Goal: Task Accomplishment & Management: Complete application form

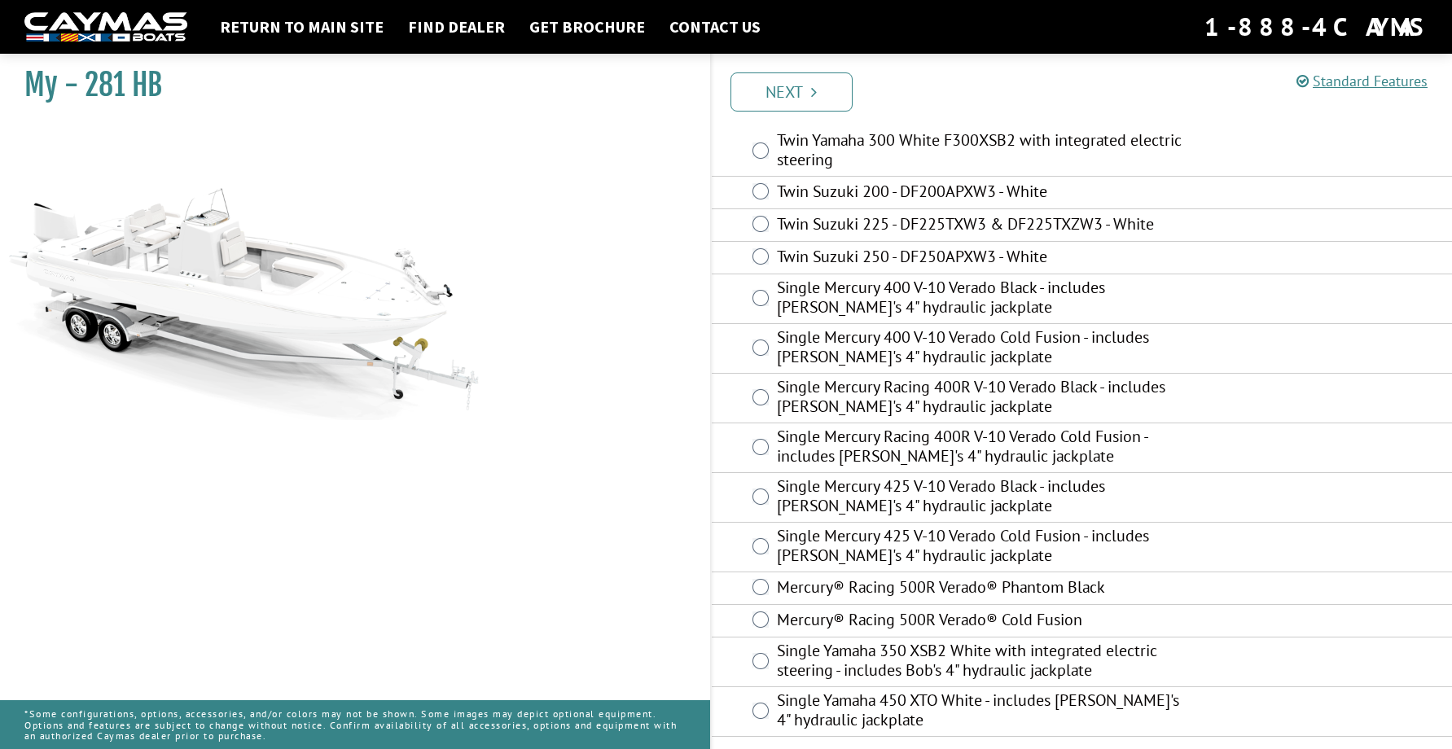
scroll to position [315, 0]
click at [812, 86] on icon "Pagination" at bounding box center [814, 92] width 6 height 16
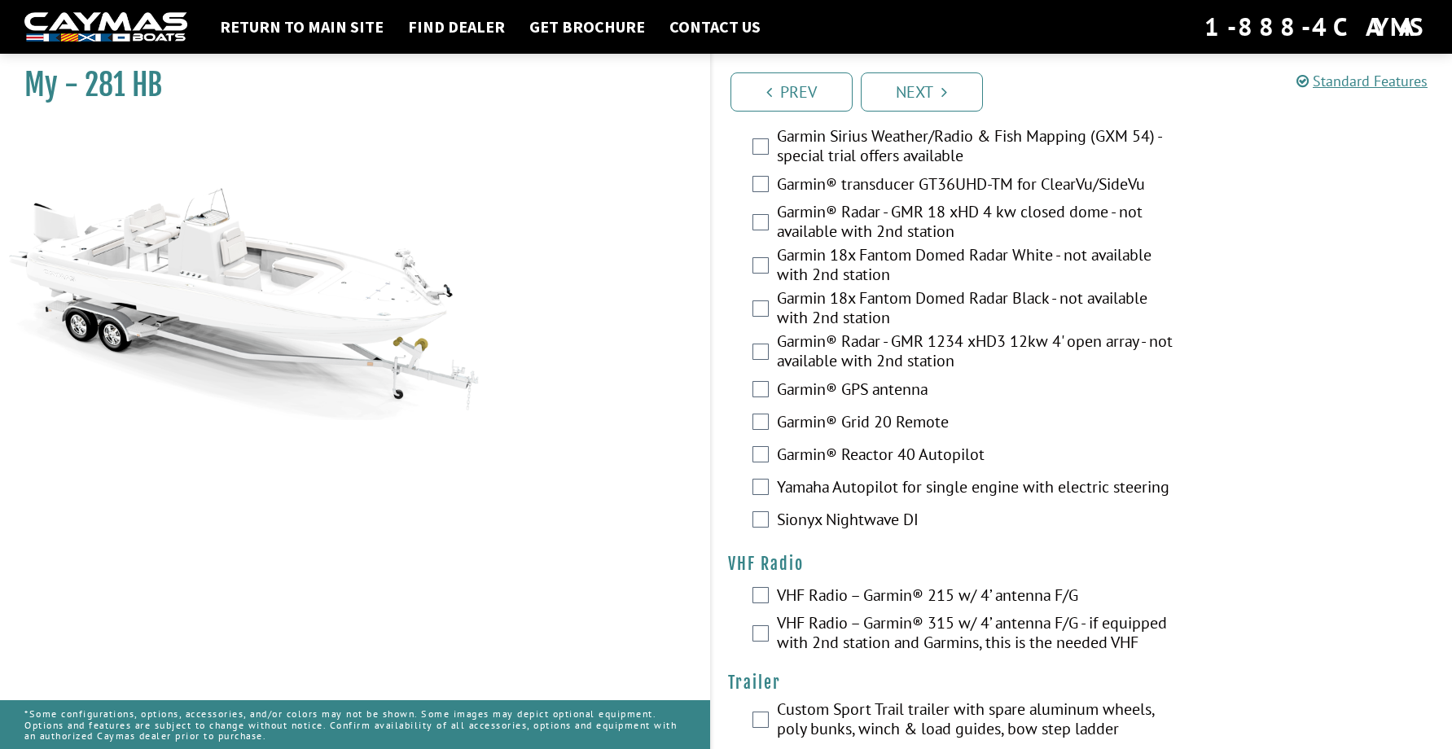
scroll to position [4632, 0]
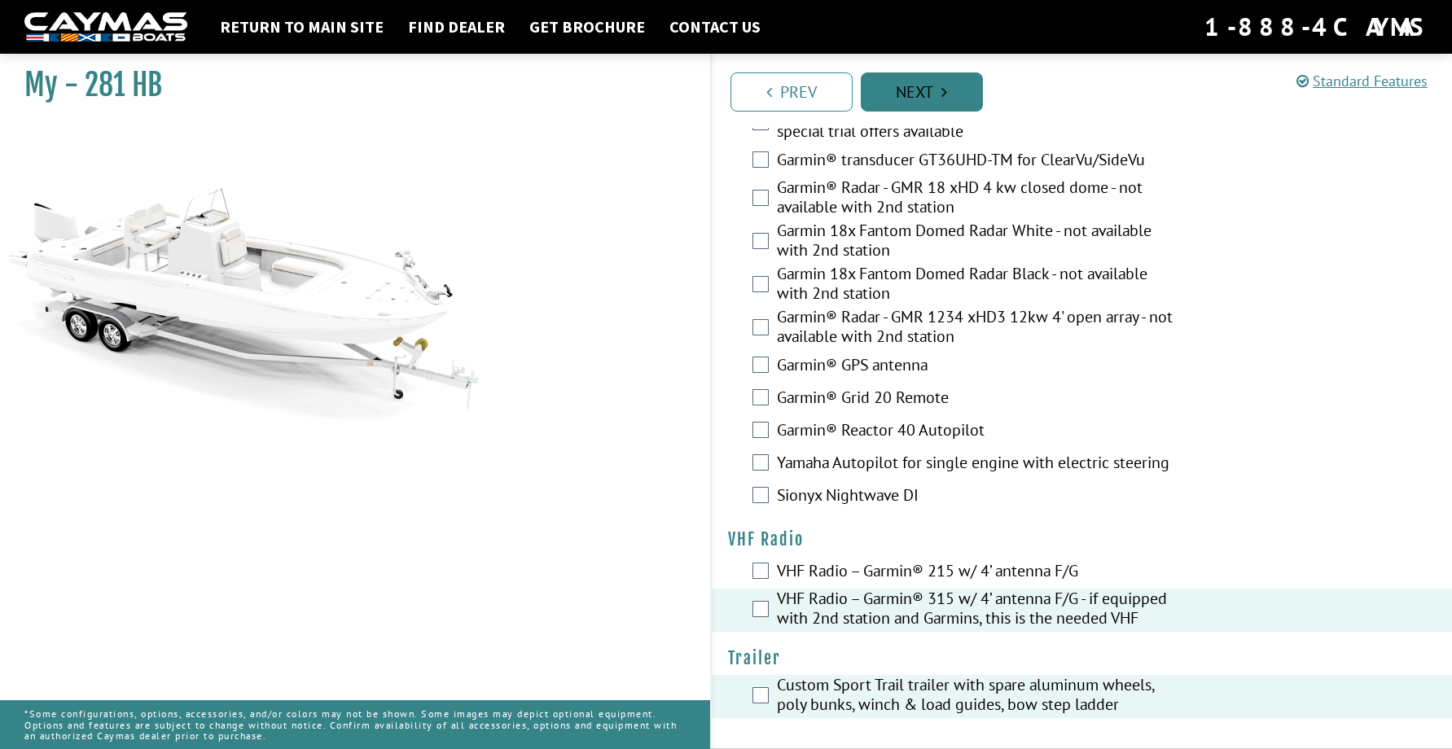
click at [946, 88] on icon "Pagination" at bounding box center [944, 92] width 6 height 16
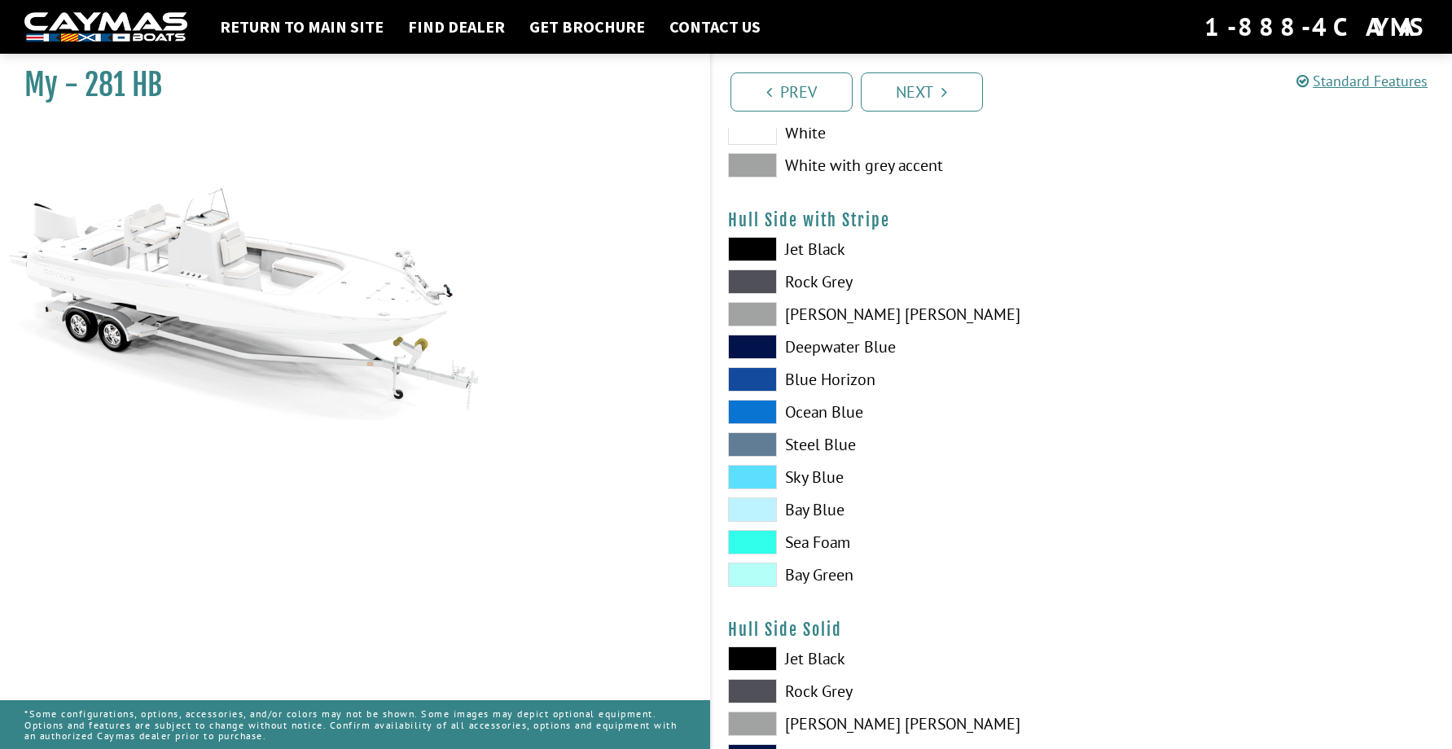
scroll to position [0, 0]
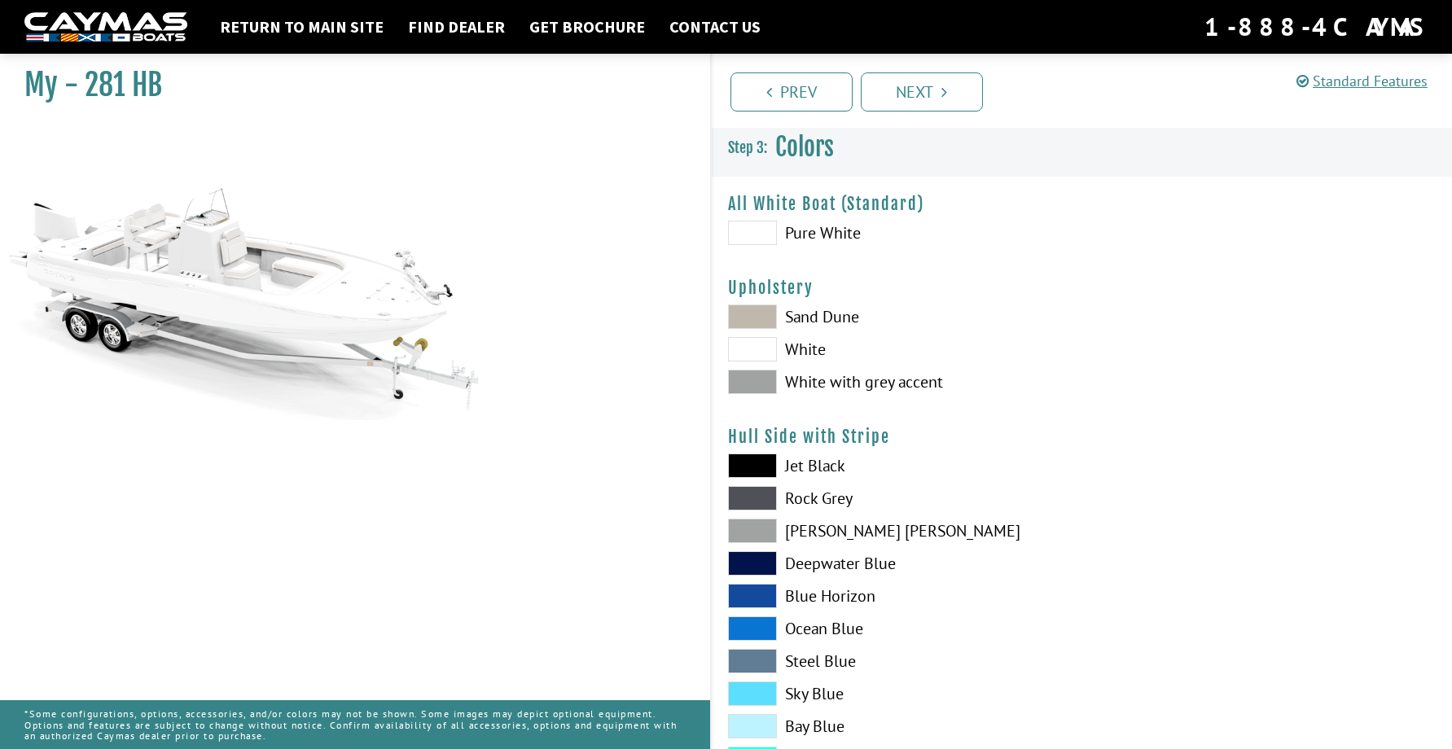
click at [800, 382] on label "White with grey accent" at bounding box center [897, 382] width 338 height 24
click at [806, 347] on label "White" at bounding box center [897, 349] width 338 height 24
click at [808, 379] on label "White with grey accent" at bounding box center [897, 382] width 338 height 24
click at [813, 314] on label "Sand Dune" at bounding box center [897, 316] width 338 height 24
click at [821, 401] on div "Sand Dune White White with grey accent" at bounding box center [897, 353] width 370 height 98
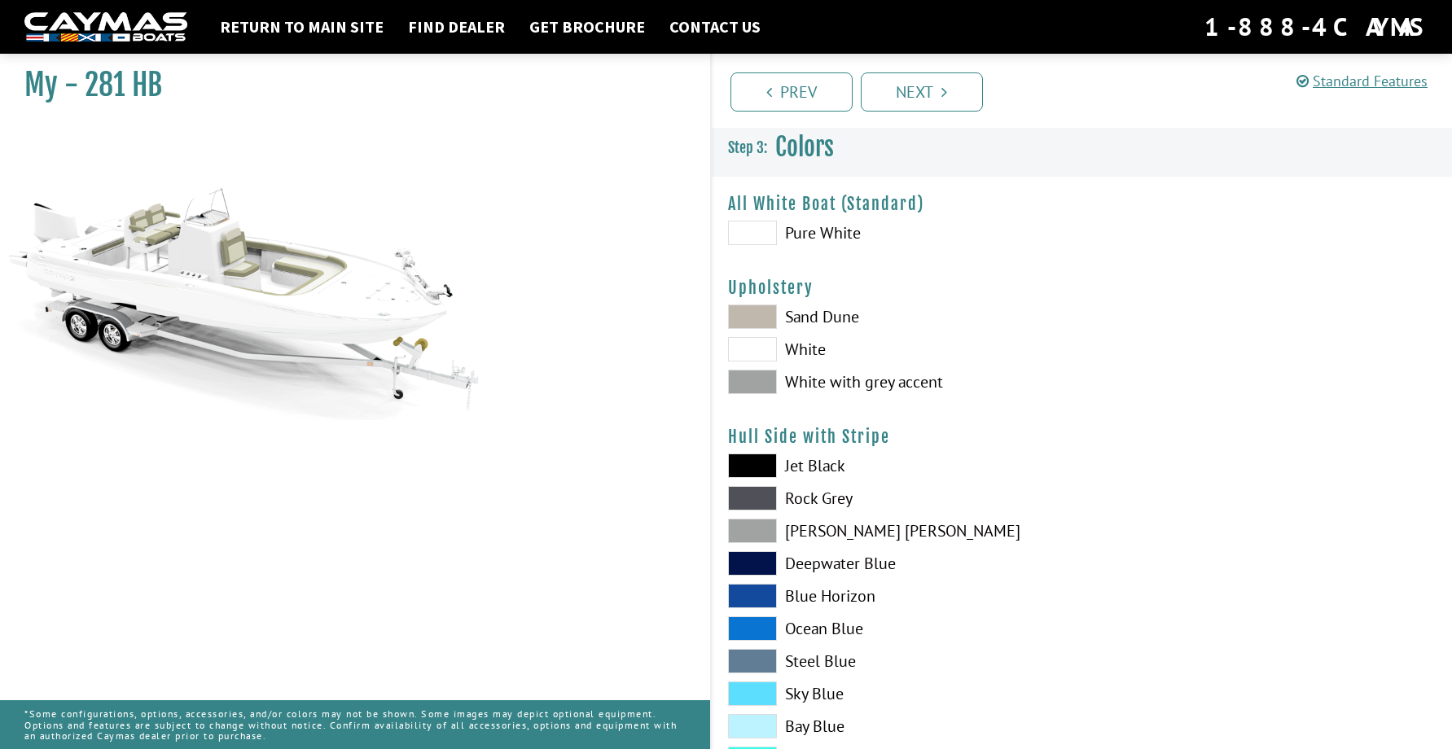
click at [825, 388] on label "White with grey accent" at bounding box center [897, 382] width 338 height 24
click at [826, 229] on label "Pure White" at bounding box center [897, 233] width 338 height 24
click at [799, 348] on label "White" at bounding box center [897, 349] width 338 height 24
click at [795, 381] on label "White with grey accent" at bounding box center [897, 382] width 338 height 24
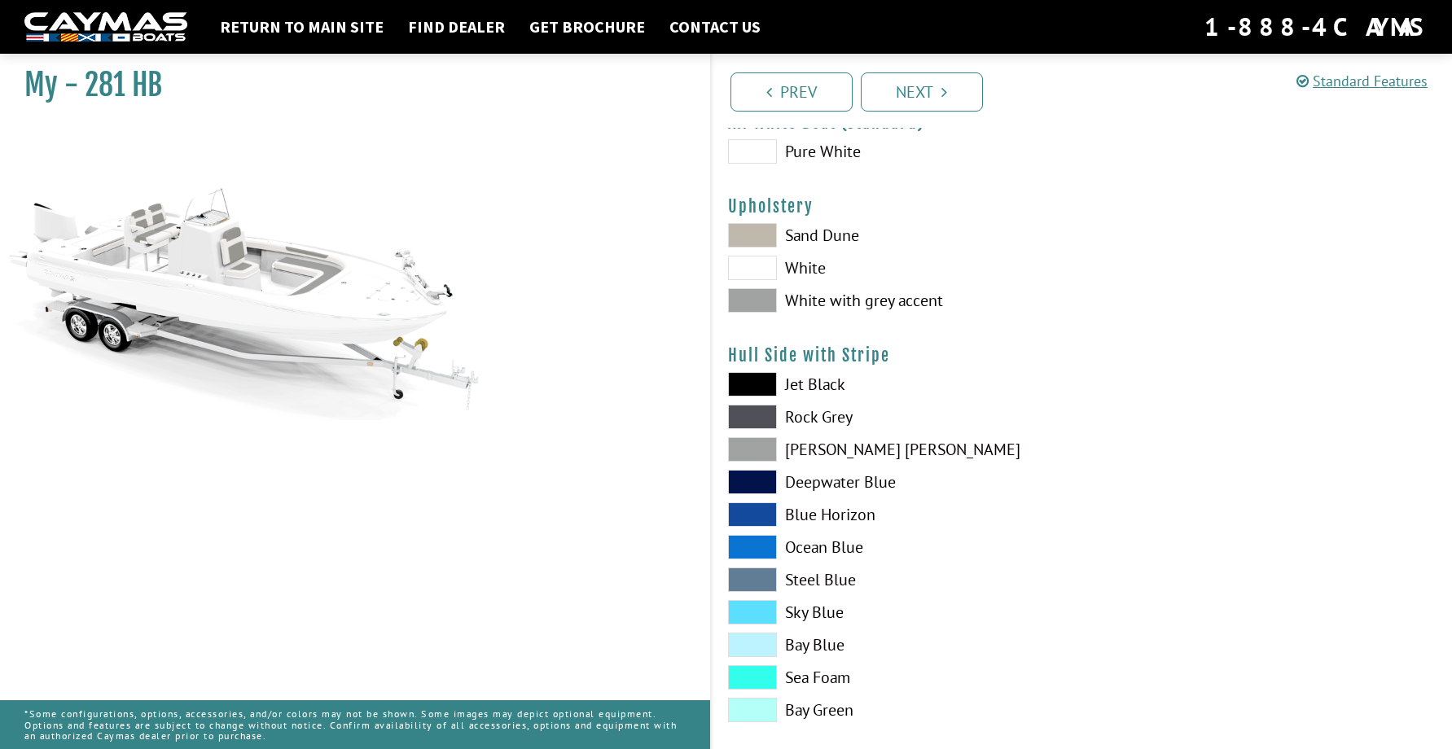
click at [847, 519] on label "Blue Horizon" at bounding box center [897, 514] width 338 height 24
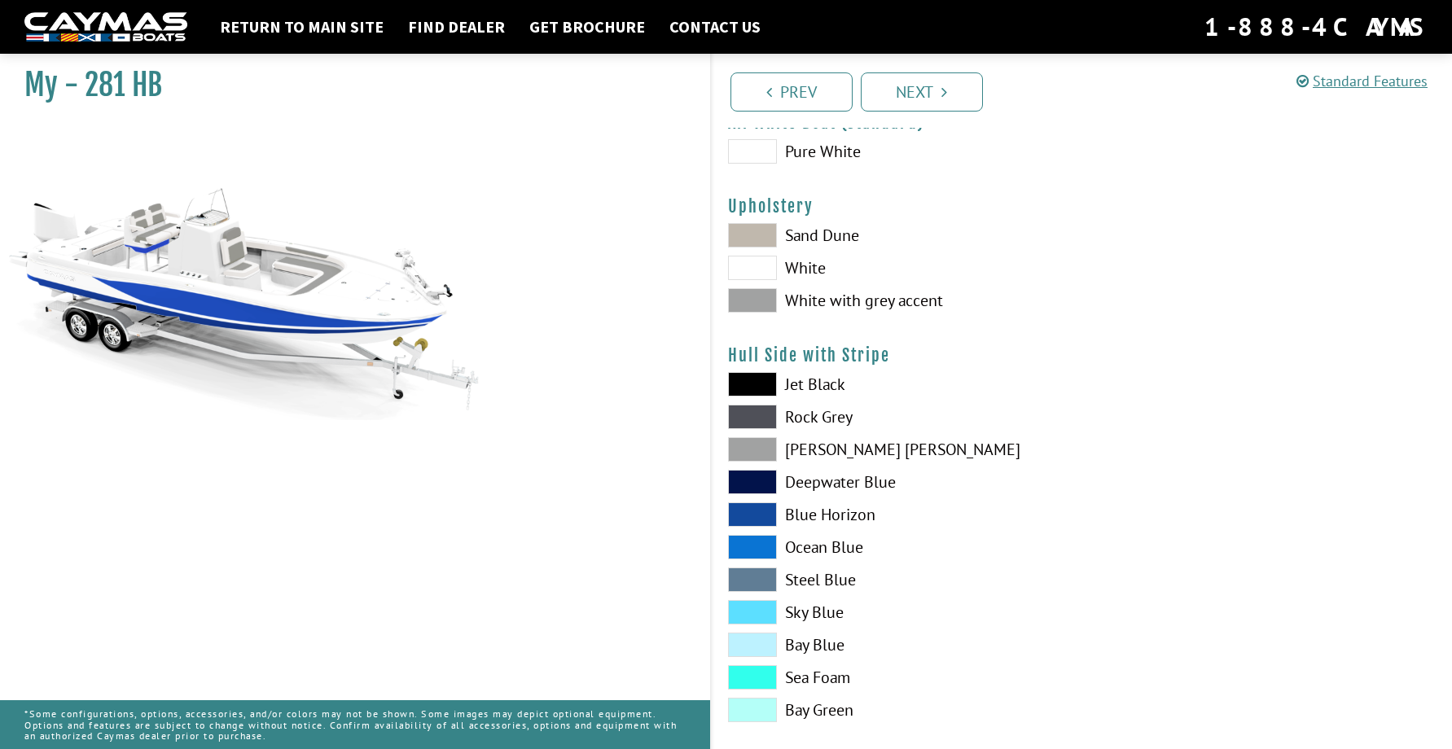
click at [839, 547] on label "Ocean Blue" at bounding box center [897, 547] width 338 height 24
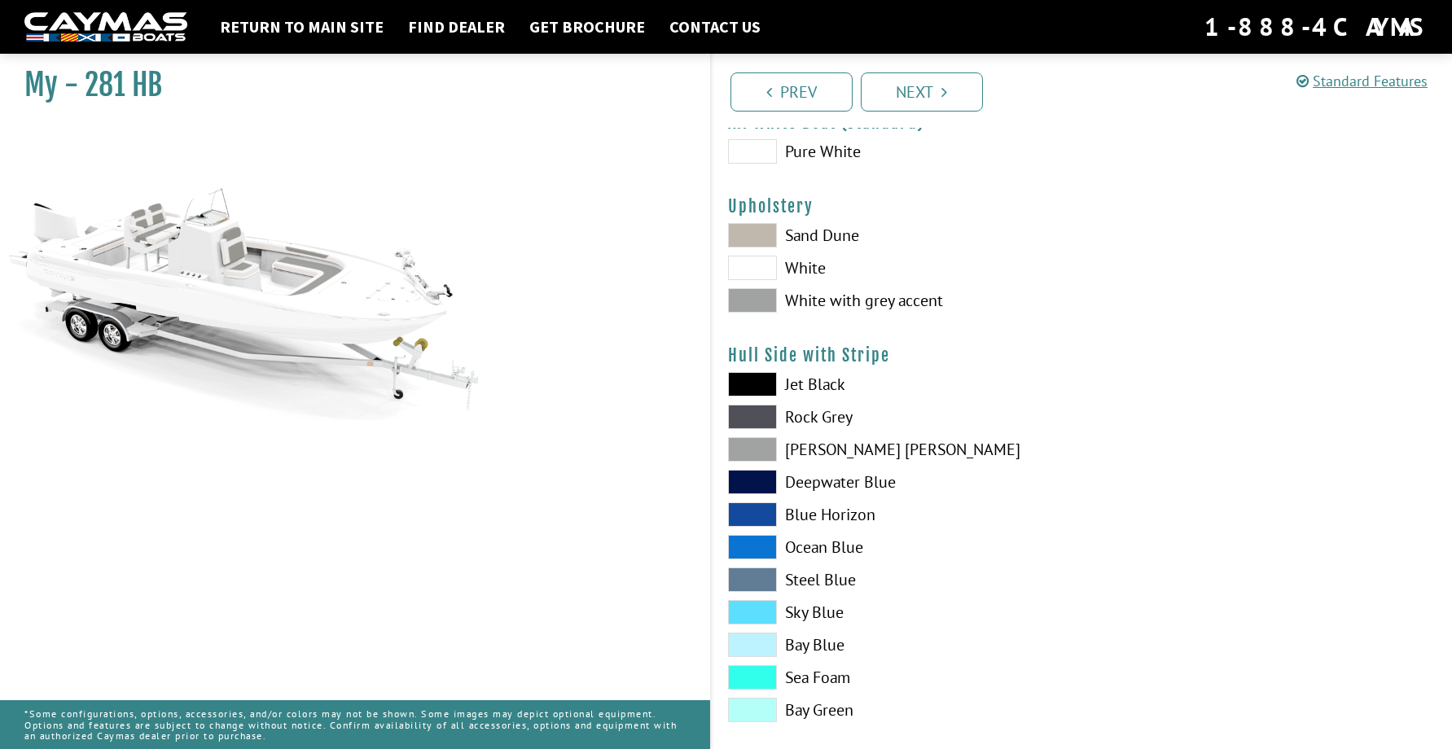
click at [810, 519] on label "Blue Horizon" at bounding box center [897, 514] width 338 height 24
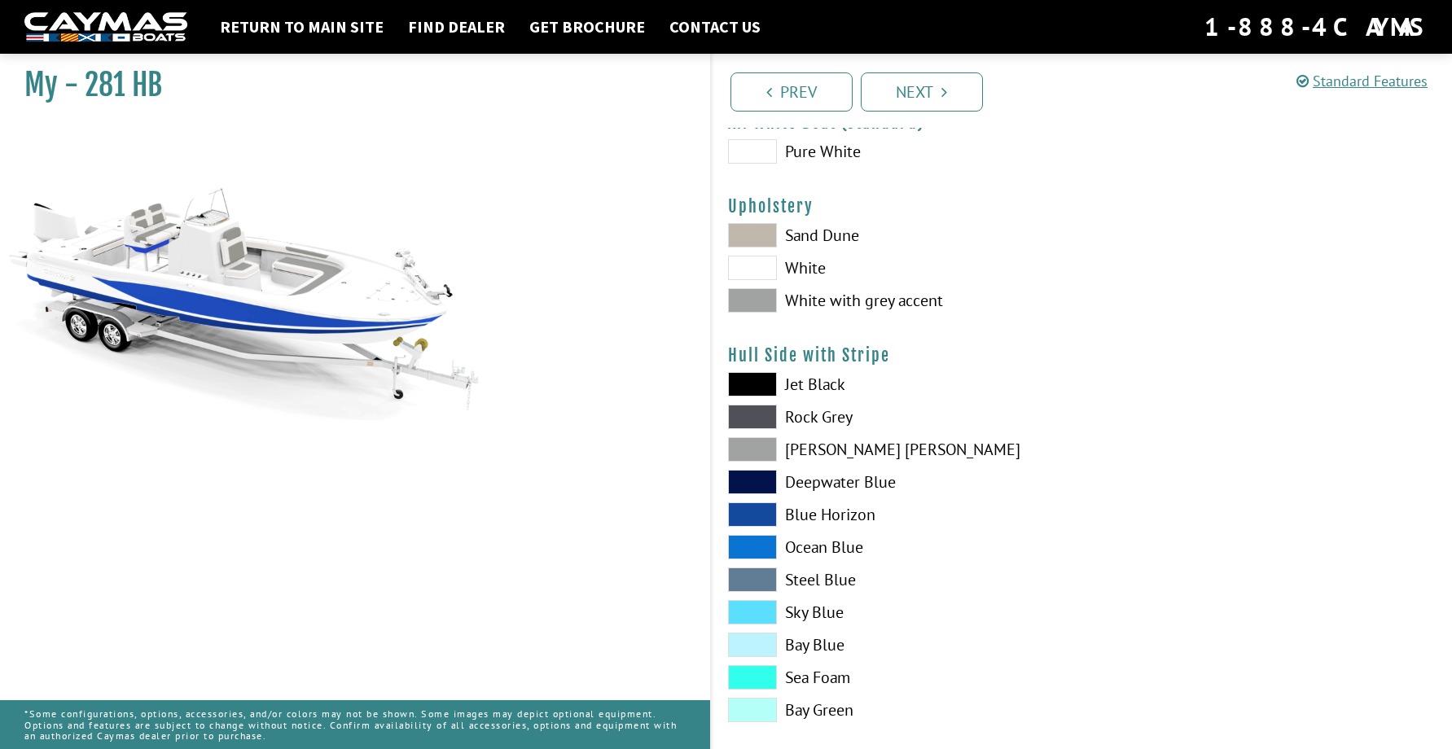
click at [807, 554] on label "Ocean Blue" at bounding box center [897, 547] width 338 height 24
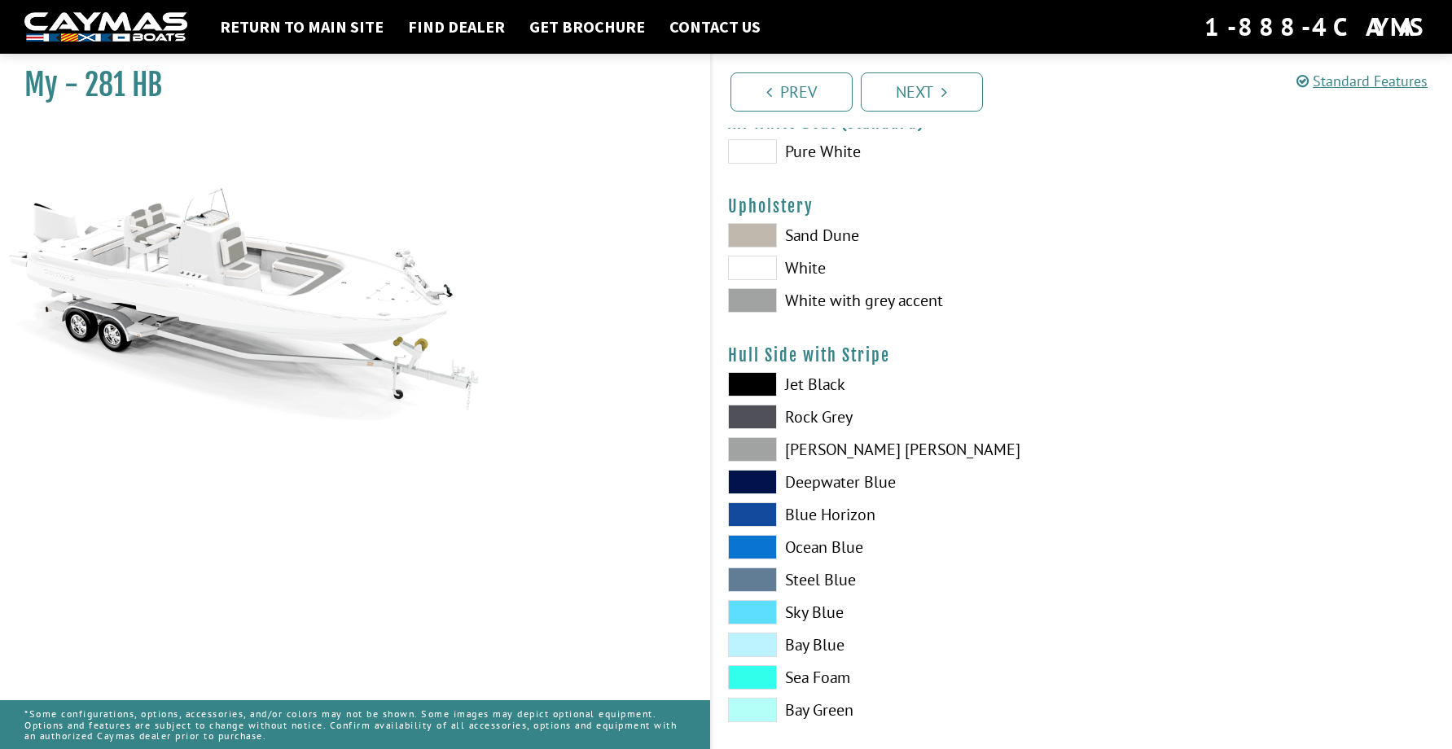
click at [804, 578] on label "Steel Blue" at bounding box center [897, 579] width 338 height 24
click at [804, 619] on label "Sky Blue" at bounding box center [897, 612] width 338 height 24
click at [804, 580] on label "Steel Blue" at bounding box center [897, 579] width 338 height 24
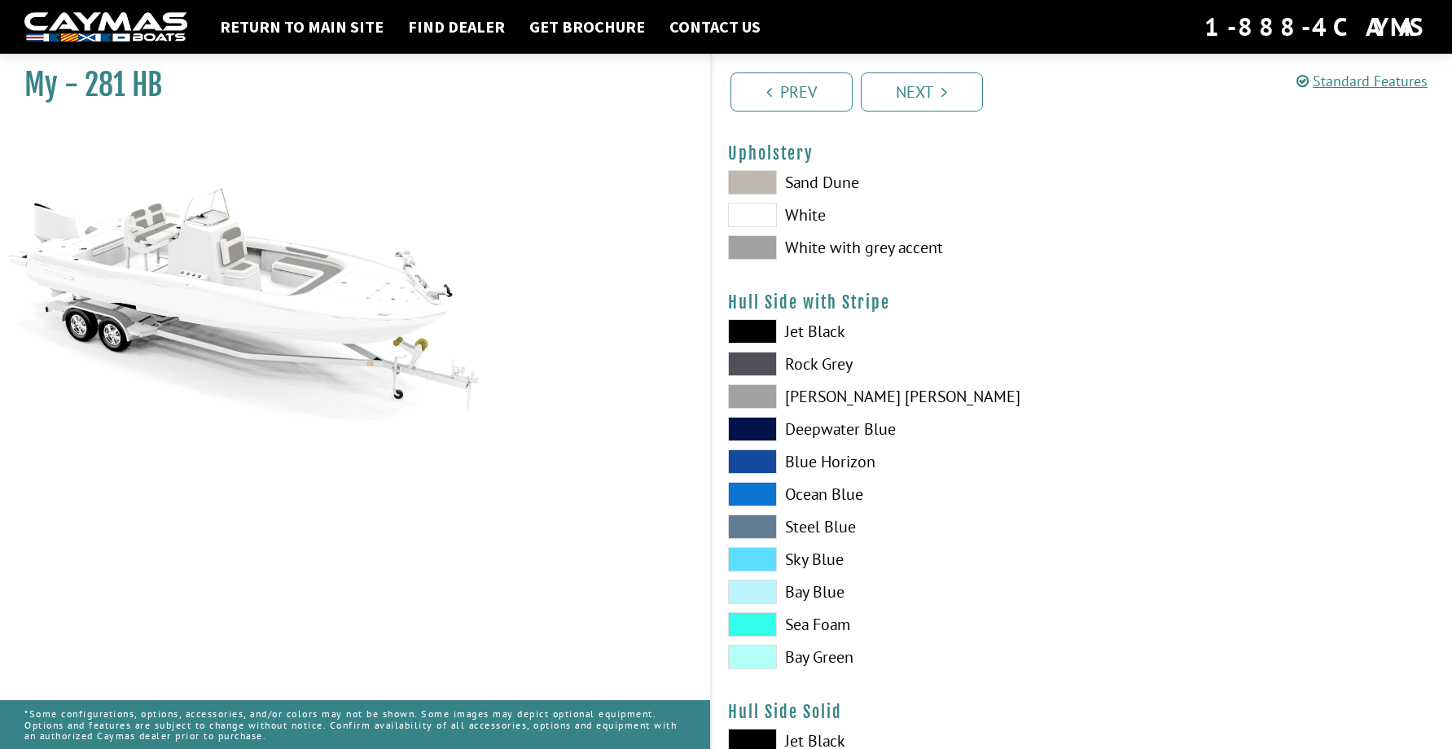
scroll to position [163, 0]
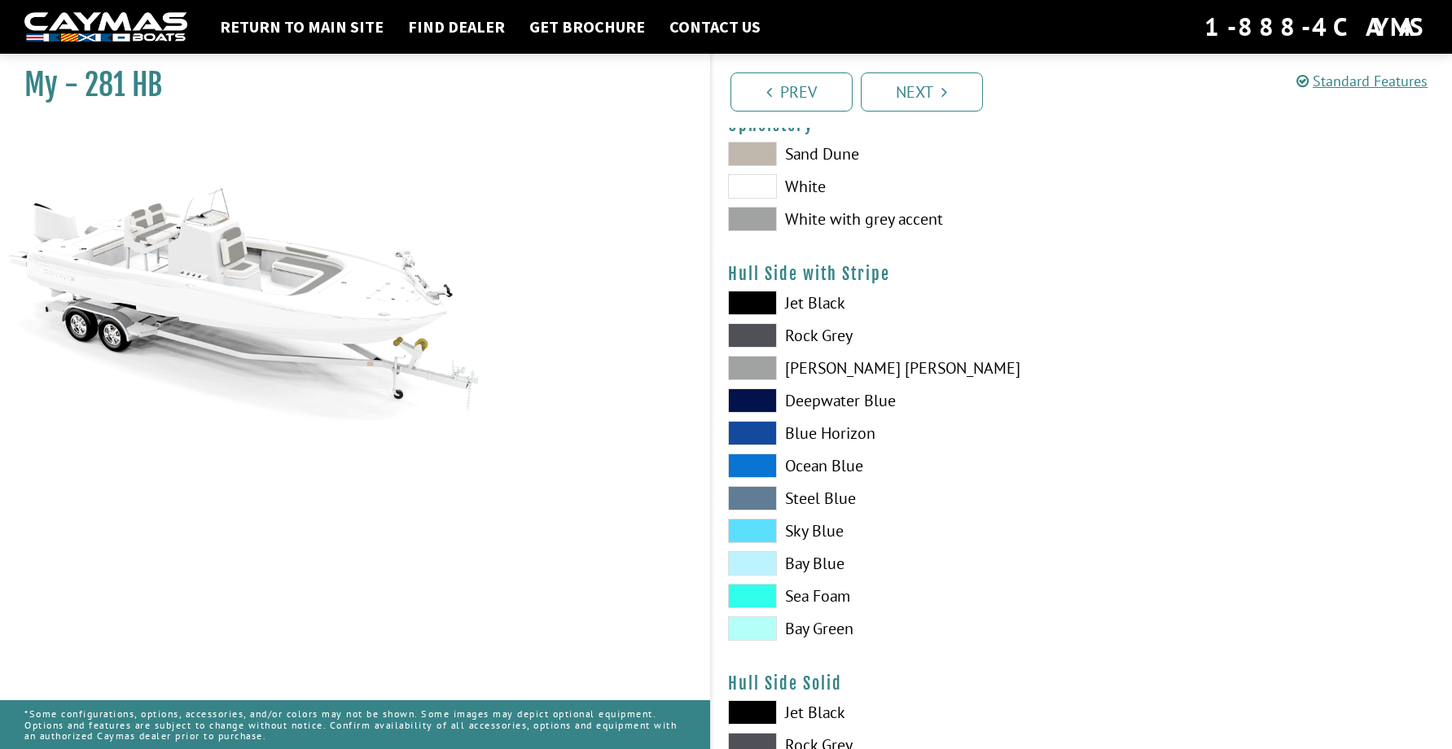
click at [811, 570] on label "Bay Blue" at bounding box center [897, 563] width 338 height 24
click at [808, 593] on label "Sea Foam" at bounding box center [897, 596] width 338 height 24
click at [808, 616] on label "Bay Green" at bounding box center [897, 628] width 338 height 24
click at [807, 631] on label "Bay Green" at bounding box center [897, 628] width 338 height 24
click at [821, 467] on label "Ocean Blue" at bounding box center [897, 465] width 338 height 24
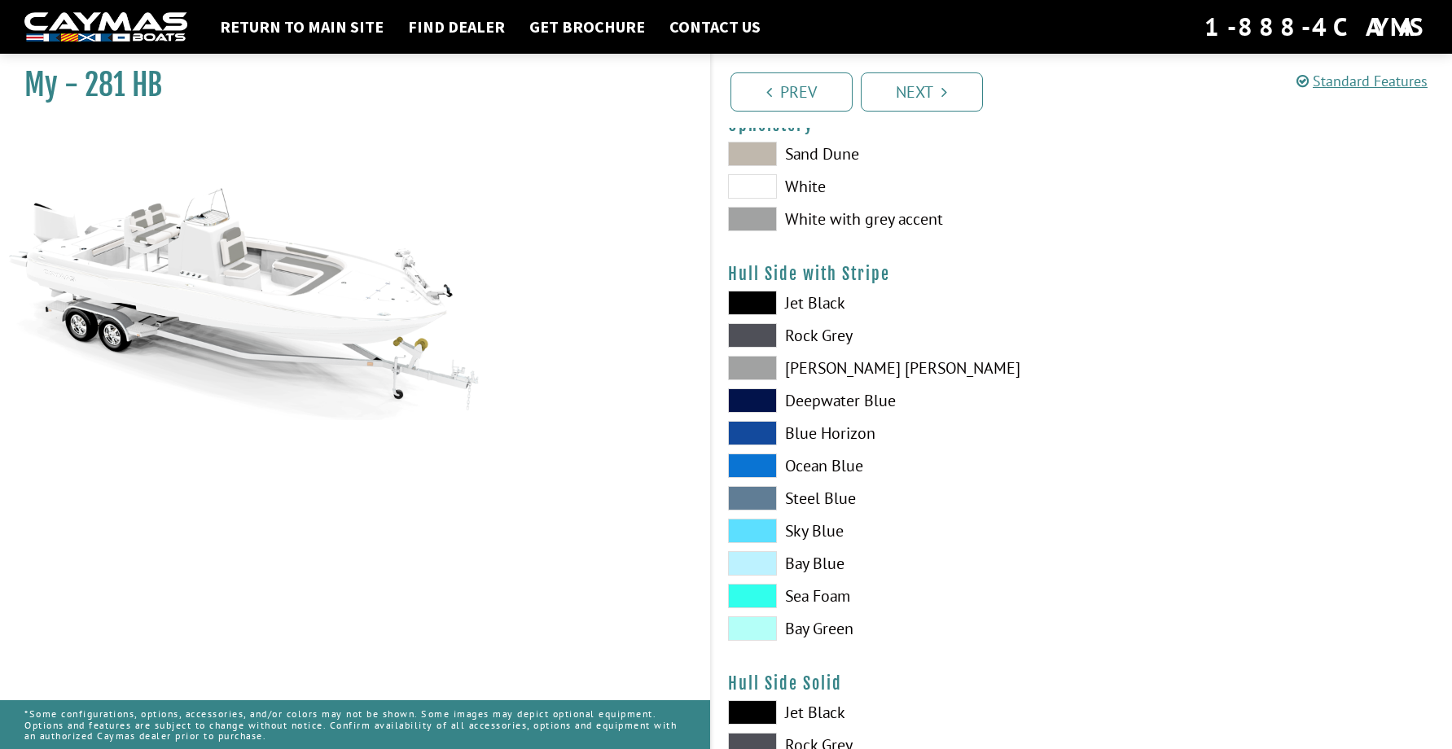
click at [829, 435] on label "Blue Horizon" at bounding box center [897, 433] width 338 height 24
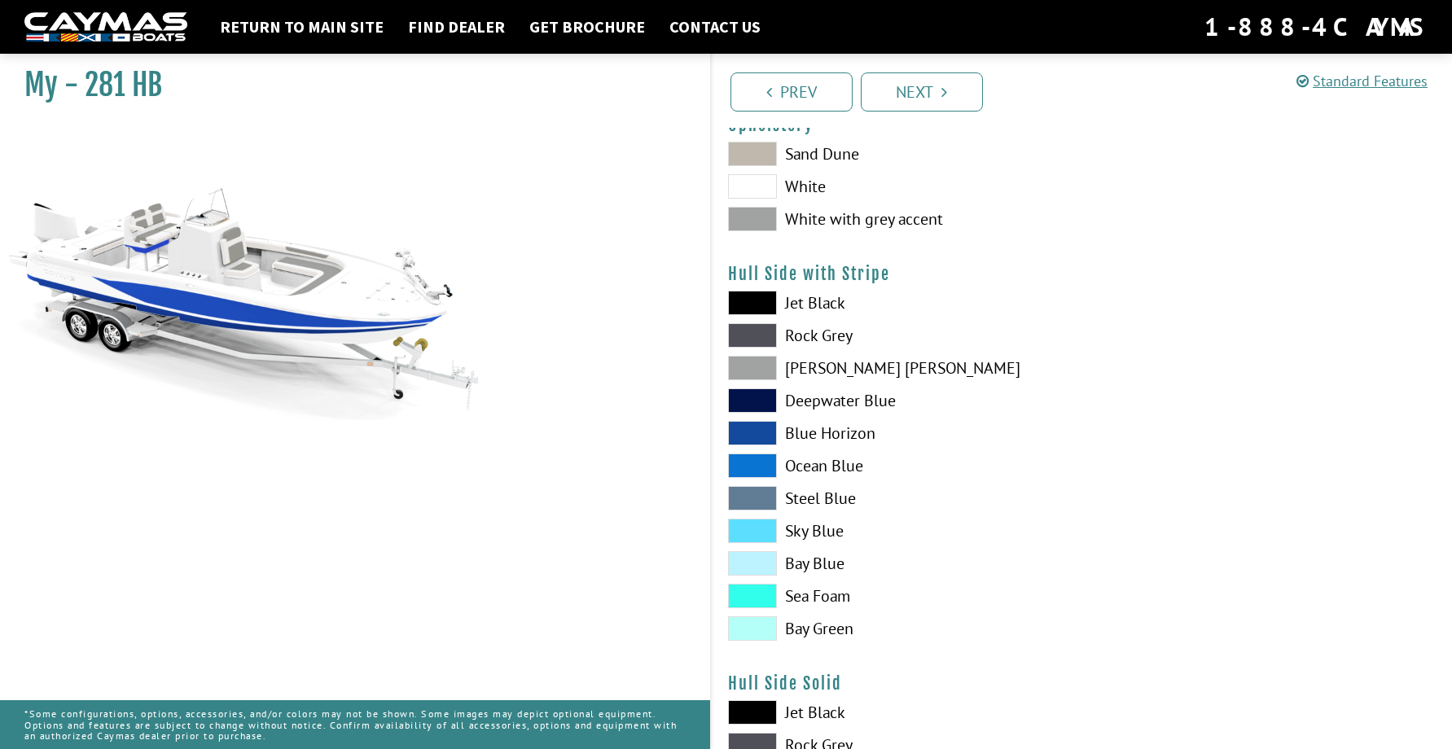
click at [830, 396] on label "Deepwater Blue" at bounding box center [897, 400] width 338 height 24
click at [821, 370] on label "[PERSON_NAME] [PERSON_NAME]" at bounding box center [897, 368] width 338 height 24
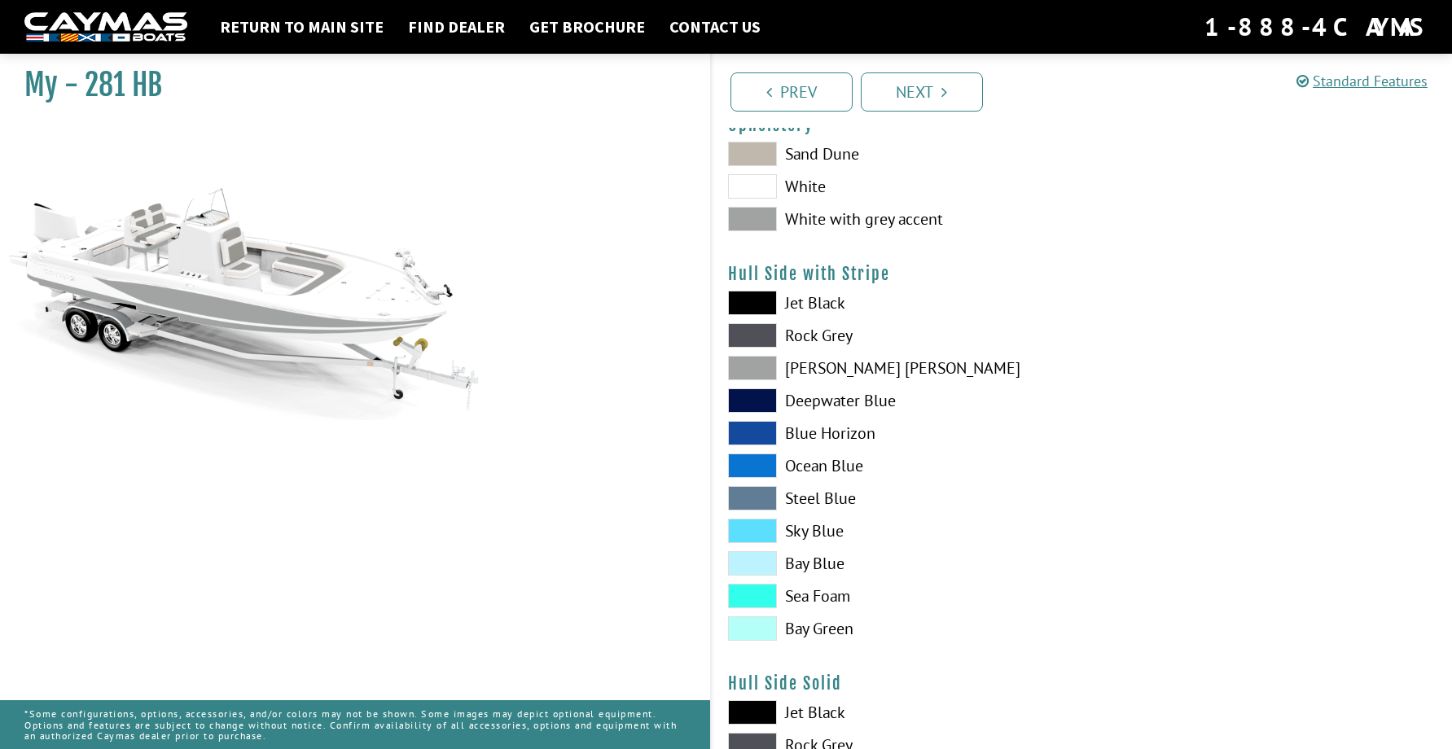
click at [817, 336] on label "Rock Grey" at bounding box center [897, 335] width 338 height 24
click at [824, 367] on label "[PERSON_NAME] [PERSON_NAME]" at bounding box center [897, 368] width 338 height 24
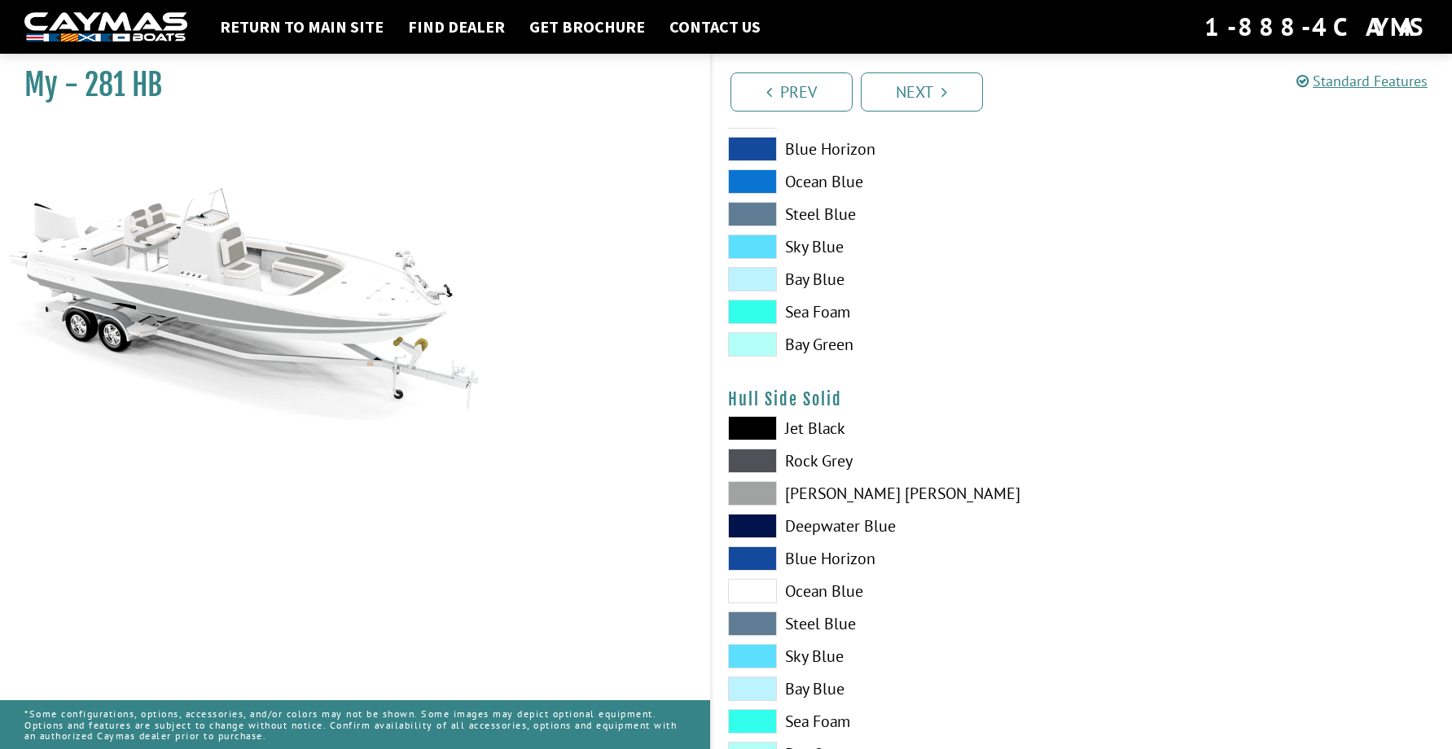
scroll to position [488, 0]
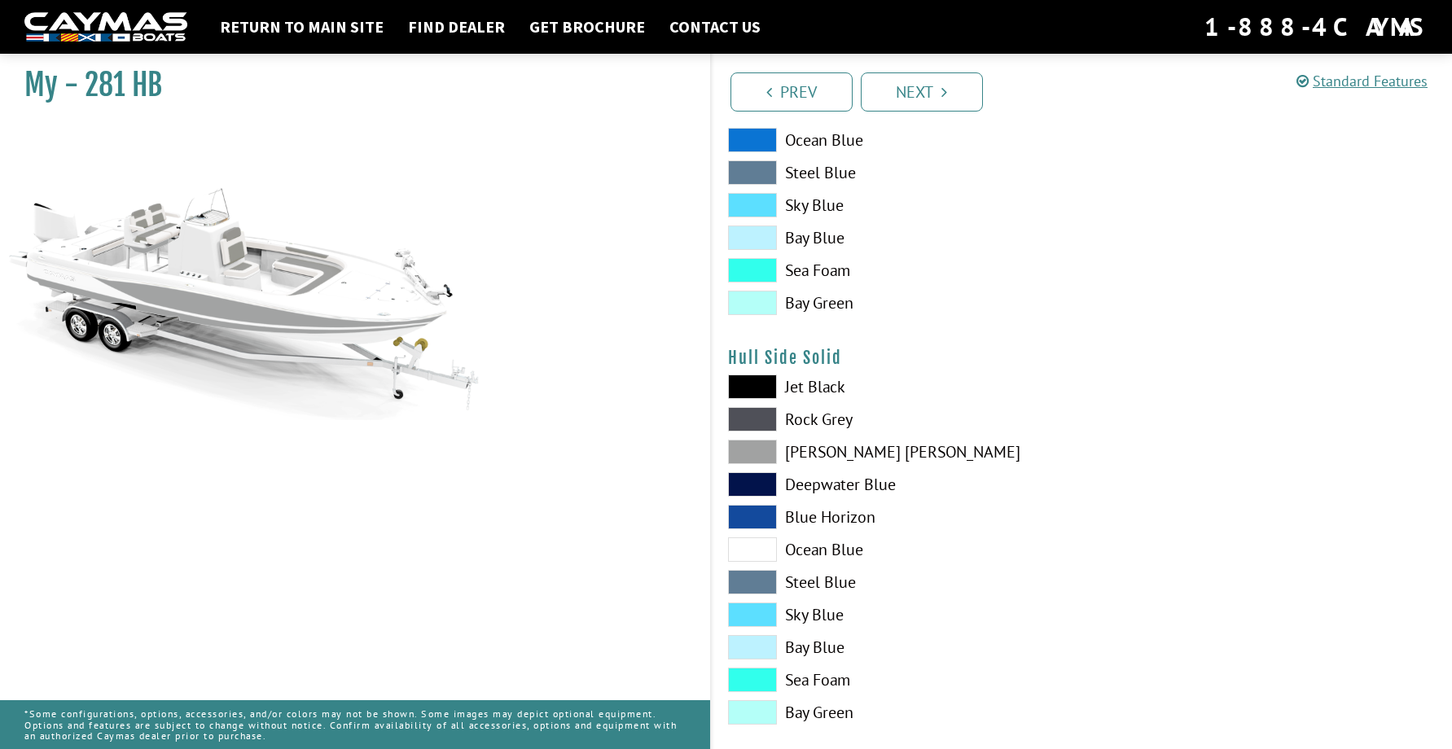
click at [839, 516] on label "Blue Horizon" at bounding box center [897, 517] width 338 height 24
click at [790, 550] on label "Ocean Blue" at bounding box center [897, 549] width 338 height 24
click at [793, 580] on label "Steel Blue" at bounding box center [897, 582] width 338 height 24
click at [800, 611] on label "Sky Blue" at bounding box center [897, 614] width 338 height 24
click at [796, 639] on label "Bay Blue" at bounding box center [897, 647] width 338 height 24
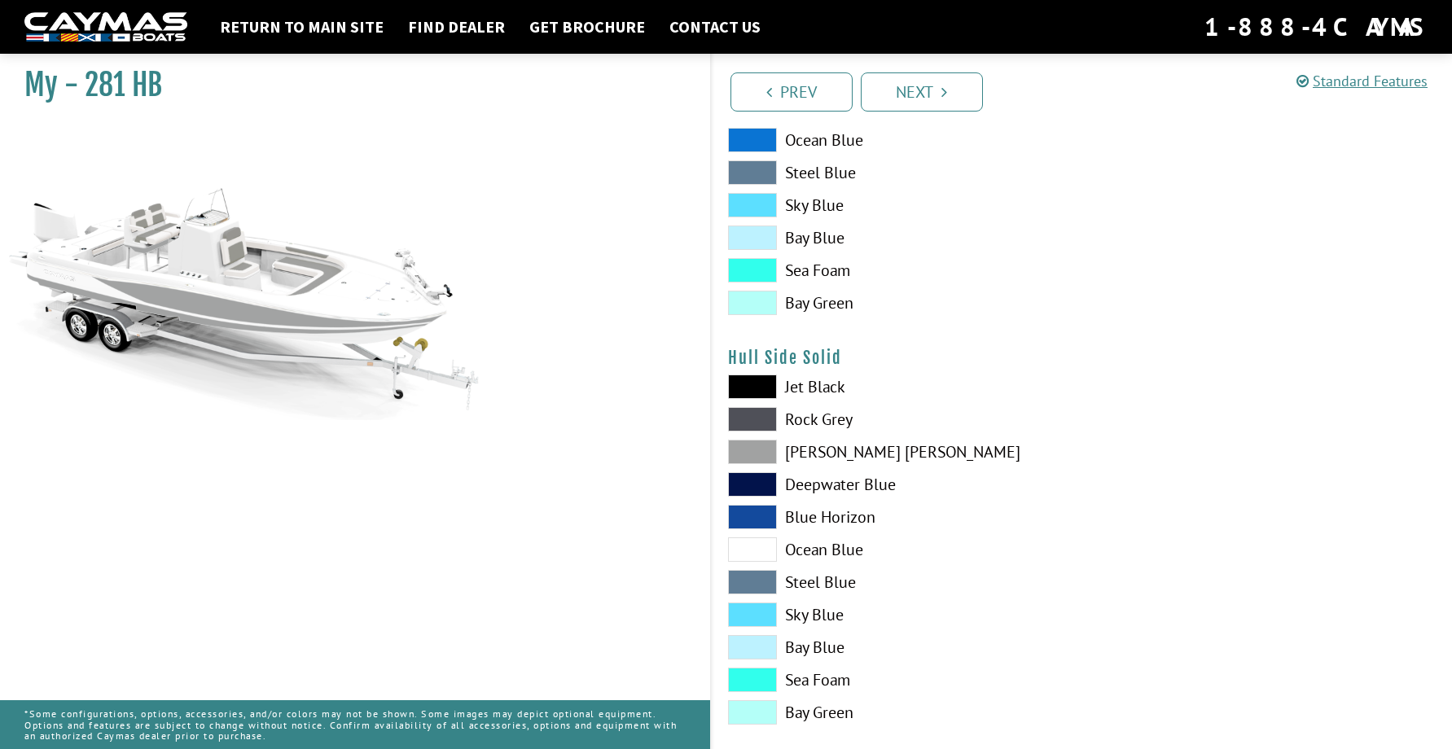
click at [805, 674] on label "Sea Foam" at bounding box center [897, 680] width 338 height 24
click at [822, 496] on label "Deepwater Blue" at bounding box center [897, 484] width 338 height 24
click at [820, 513] on label "Blue Horizon" at bounding box center [897, 517] width 338 height 24
click at [823, 446] on label "[PERSON_NAME] [PERSON_NAME]" at bounding box center [897, 452] width 338 height 24
click at [820, 409] on label "Rock Grey" at bounding box center [897, 419] width 338 height 24
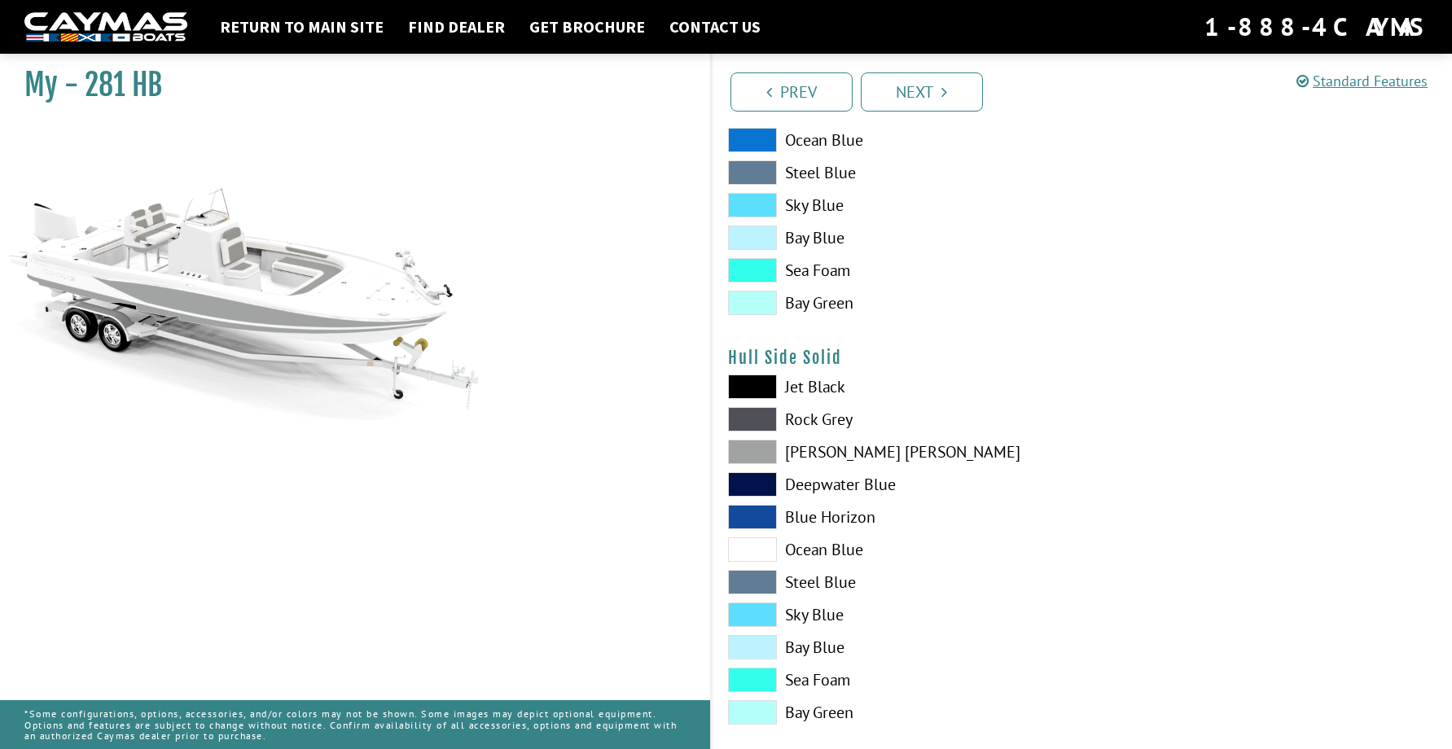
click at [812, 455] on label "[PERSON_NAME] [PERSON_NAME]" at bounding box center [897, 452] width 338 height 24
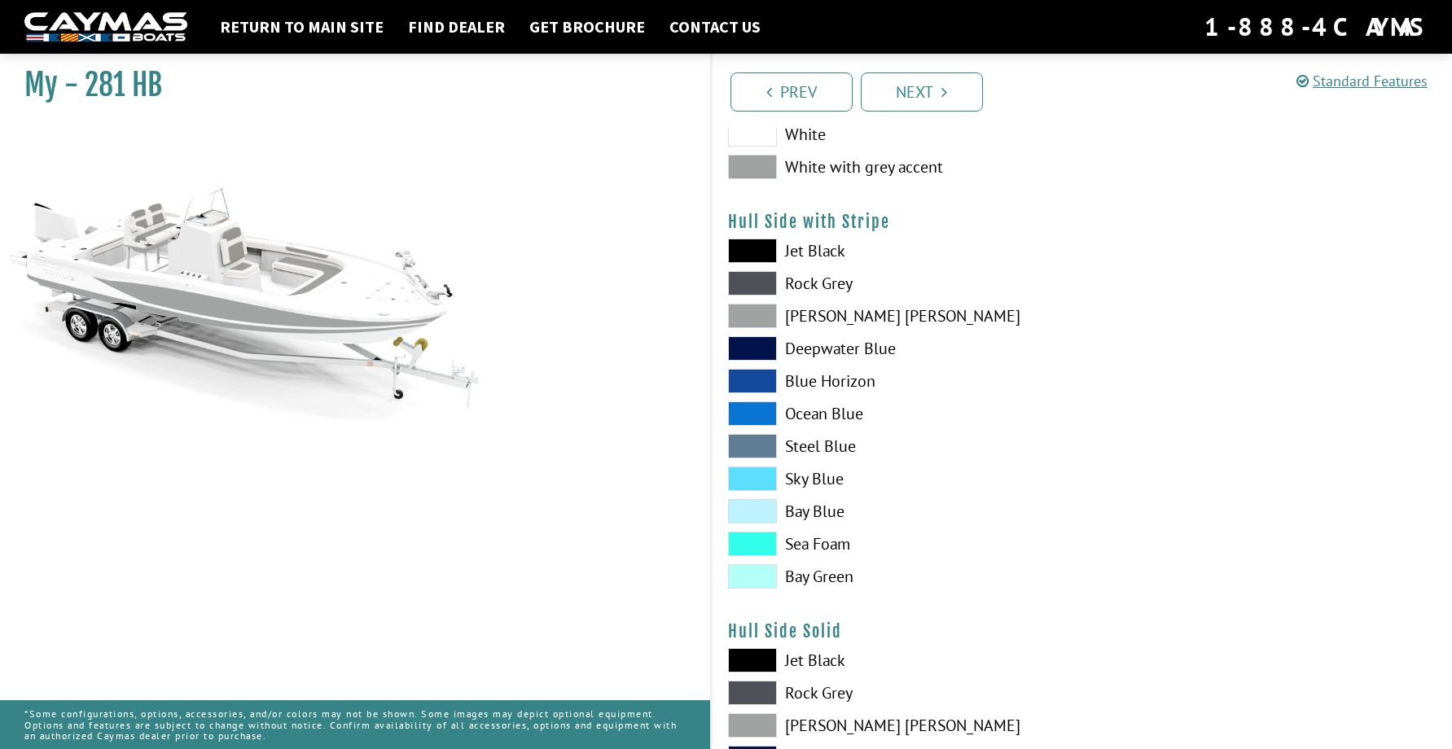
scroll to position [244, 0]
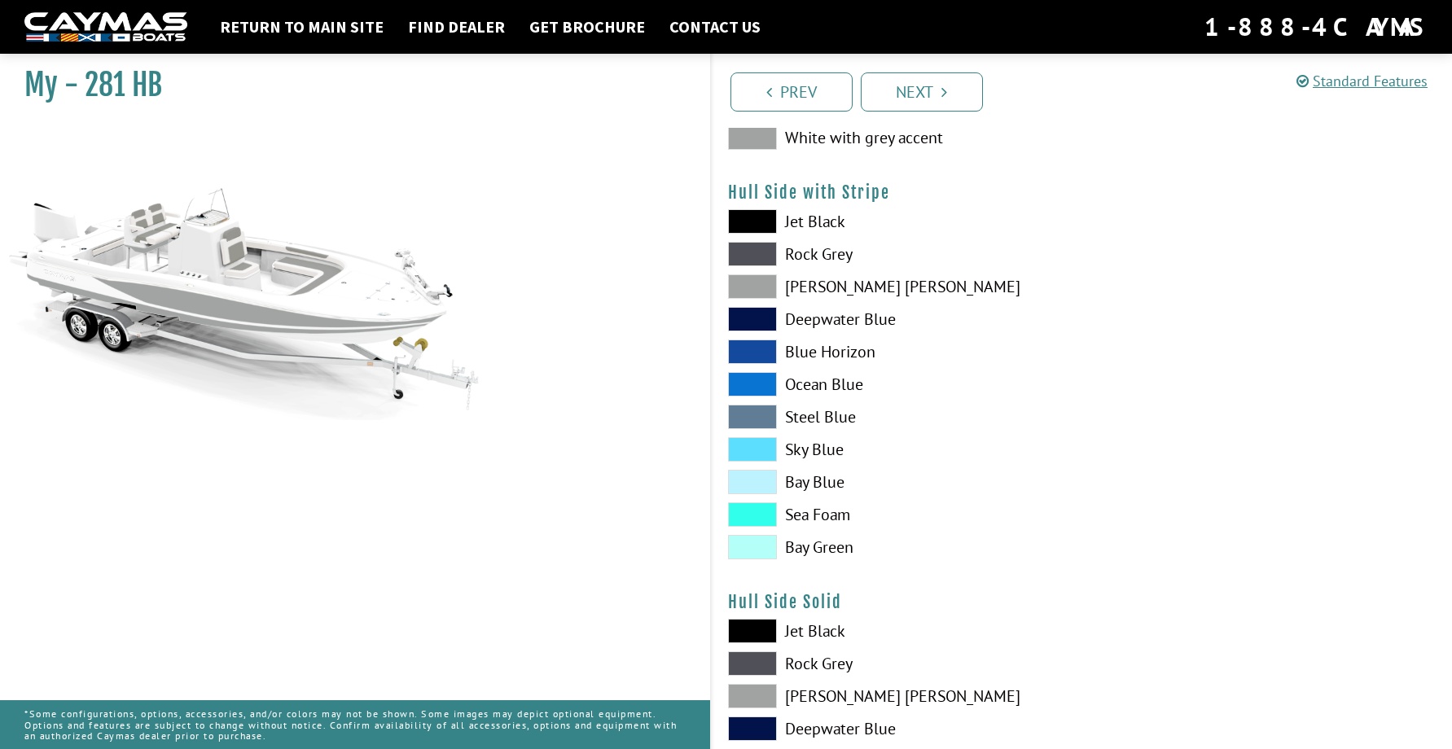
click at [818, 217] on label "Jet Black" at bounding box center [897, 221] width 338 height 24
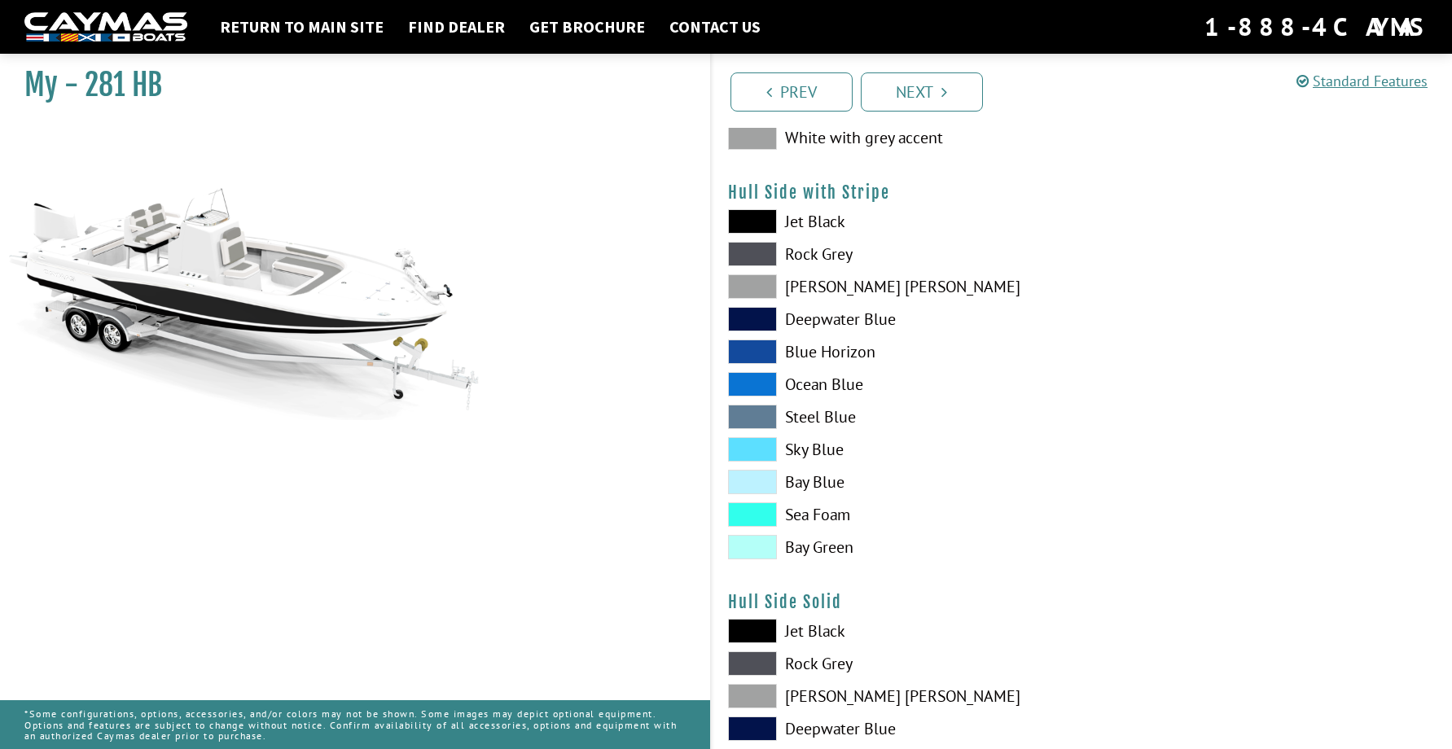
click at [822, 289] on label "[PERSON_NAME] [PERSON_NAME]" at bounding box center [897, 286] width 338 height 24
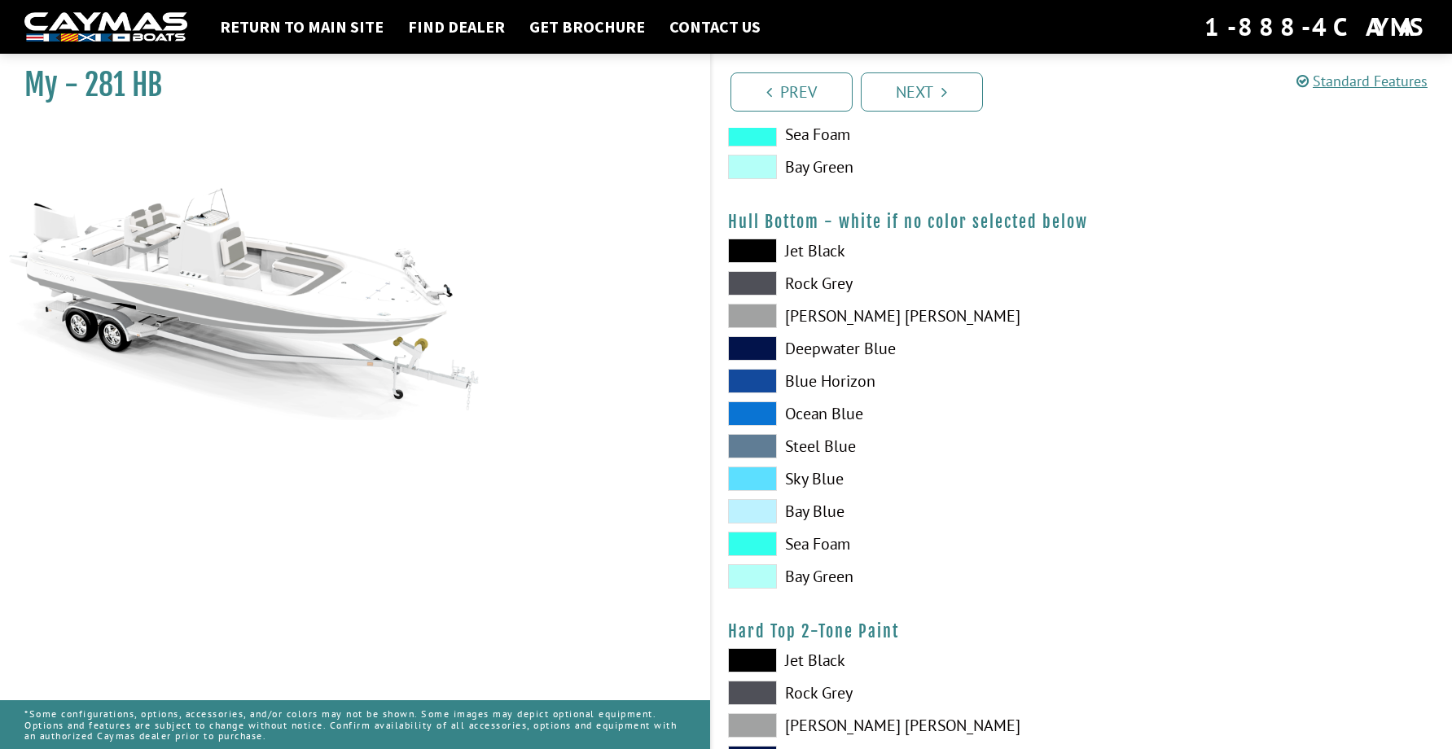
scroll to position [1058, 0]
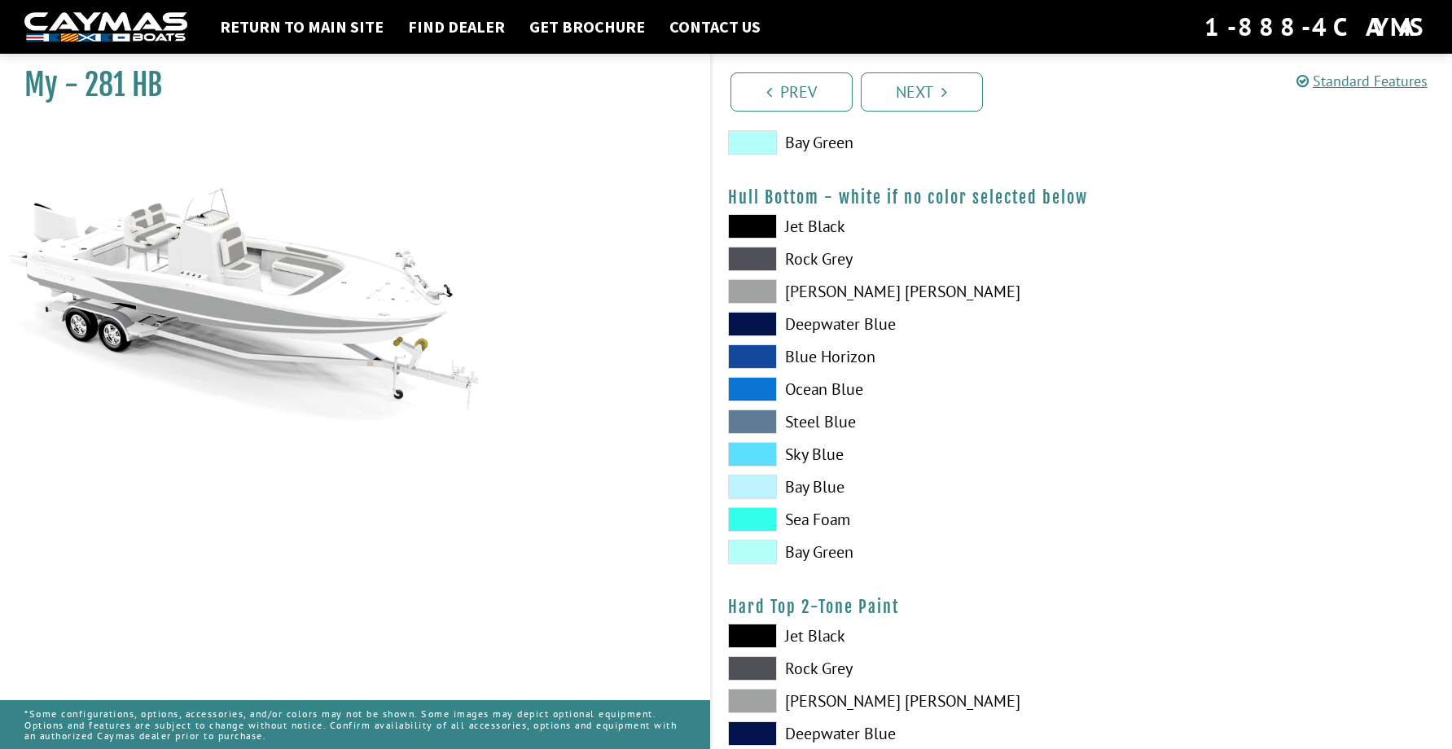
click at [833, 294] on label "[PERSON_NAME] [PERSON_NAME]" at bounding box center [897, 291] width 338 height 24
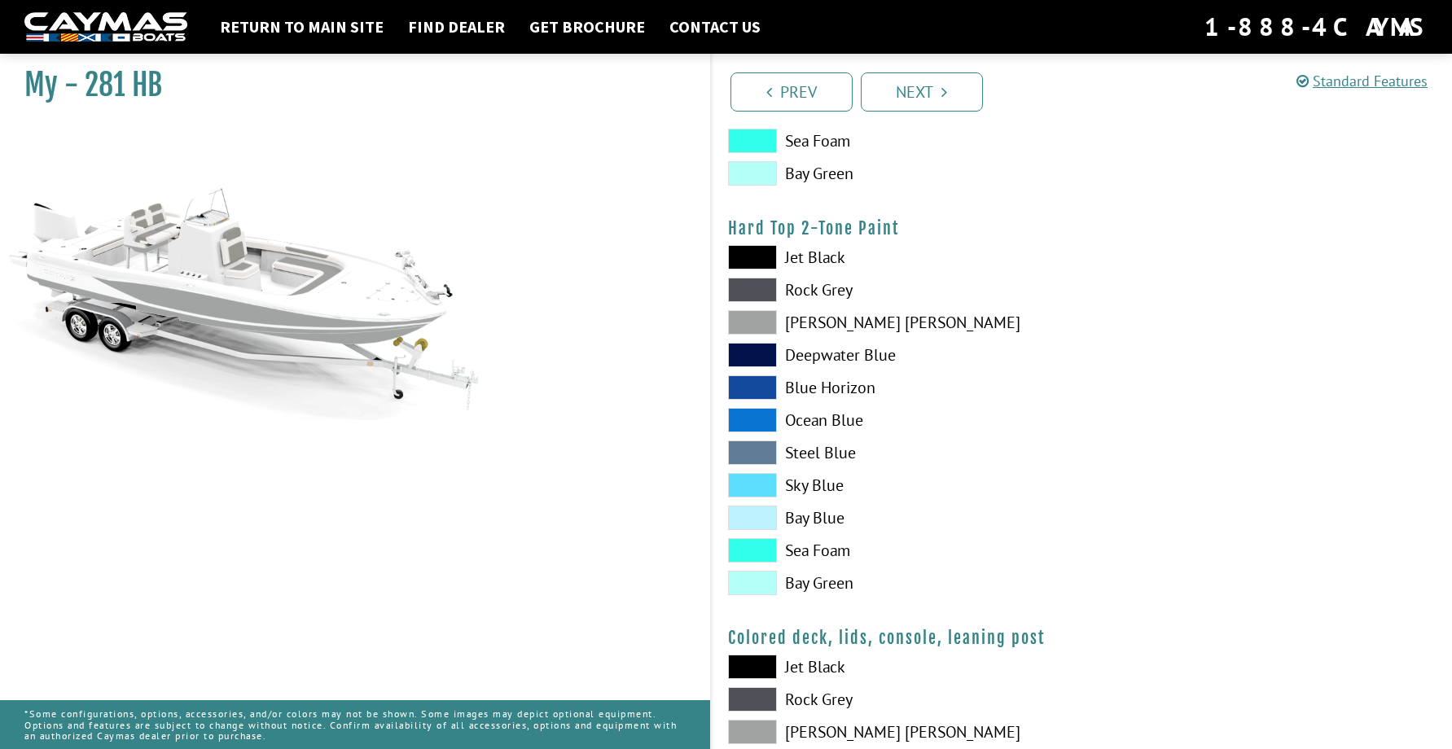
scroll to position [1465, 0]
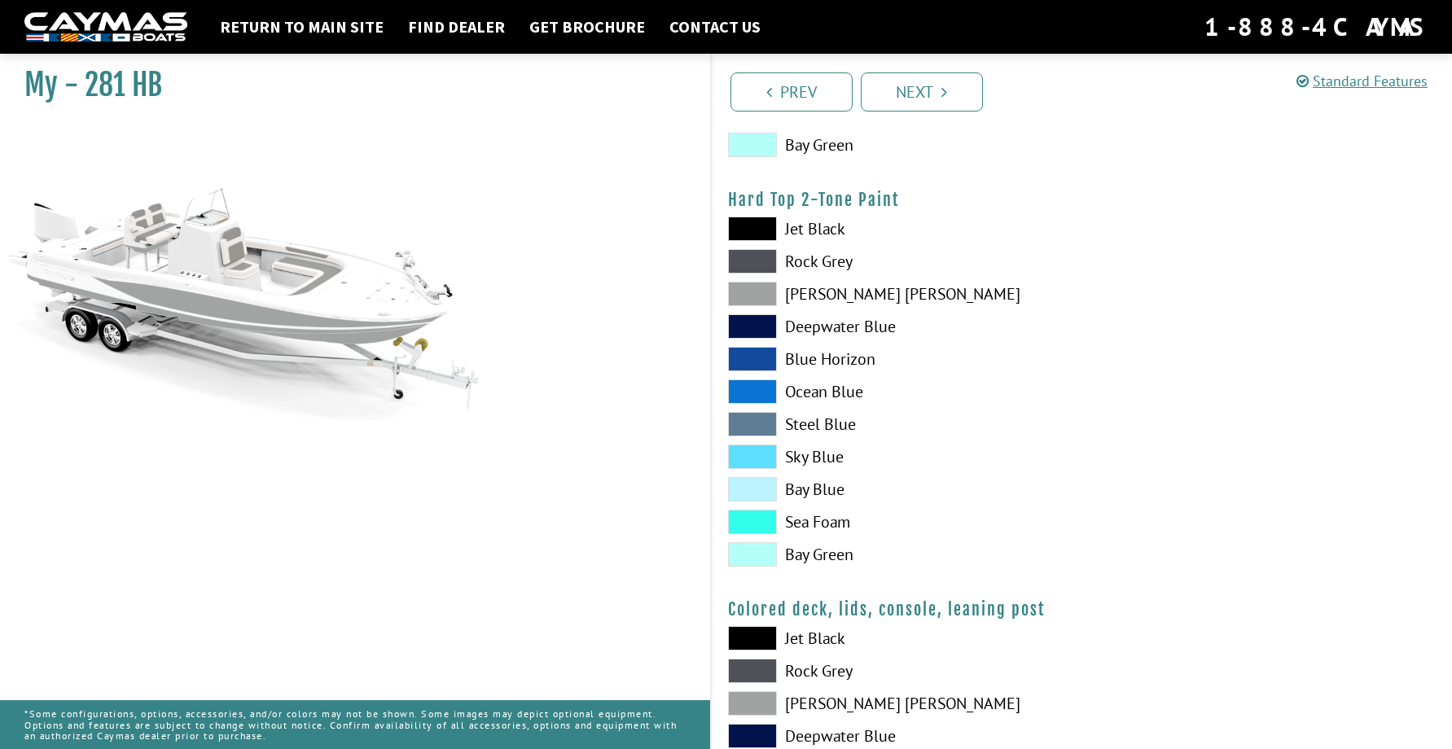
click at [822, 290] on label "[PERSON_NAME] [PERSON_NAME]" at bounding box center [897, 294] width 338 height 24
click at [830, 263] on label "Rock Grey" at bounding box center [897, 261] width 338 height 24
click at [826, 232] on label "Jet Black" at bounding box center [897, 229] width 338 height 24
click at [811, 295] on label "[PERSON_NAME] [PERSON_NAME]" at bounding box center [897, 294] width 338 height 24
click at [830, 321] on label "Deepwater Blue" at bounding box center [897, 326] width 338 height 24
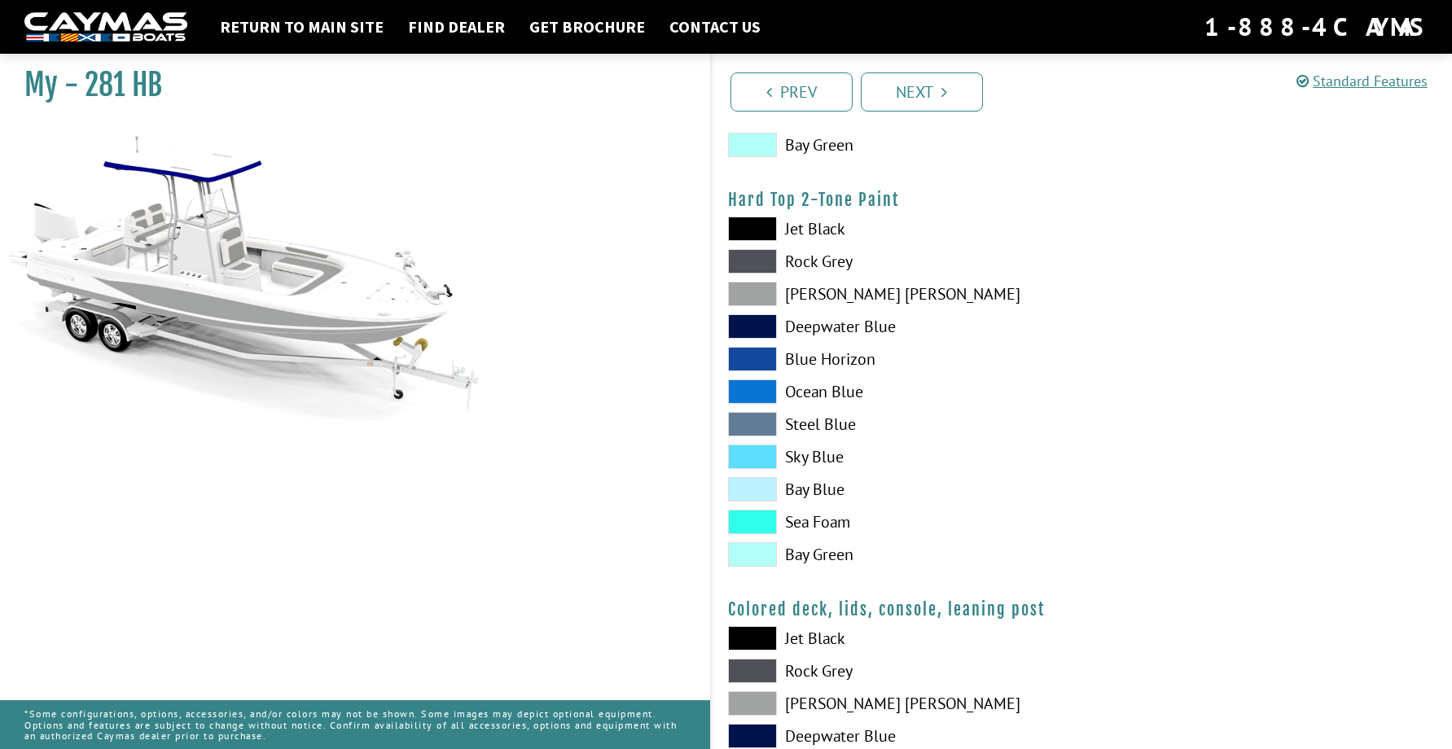
click at [821, 300] on label "[PERSON_NAME] [PERSON_NAME]" at bounding box center [897, 294] width 338 height 24
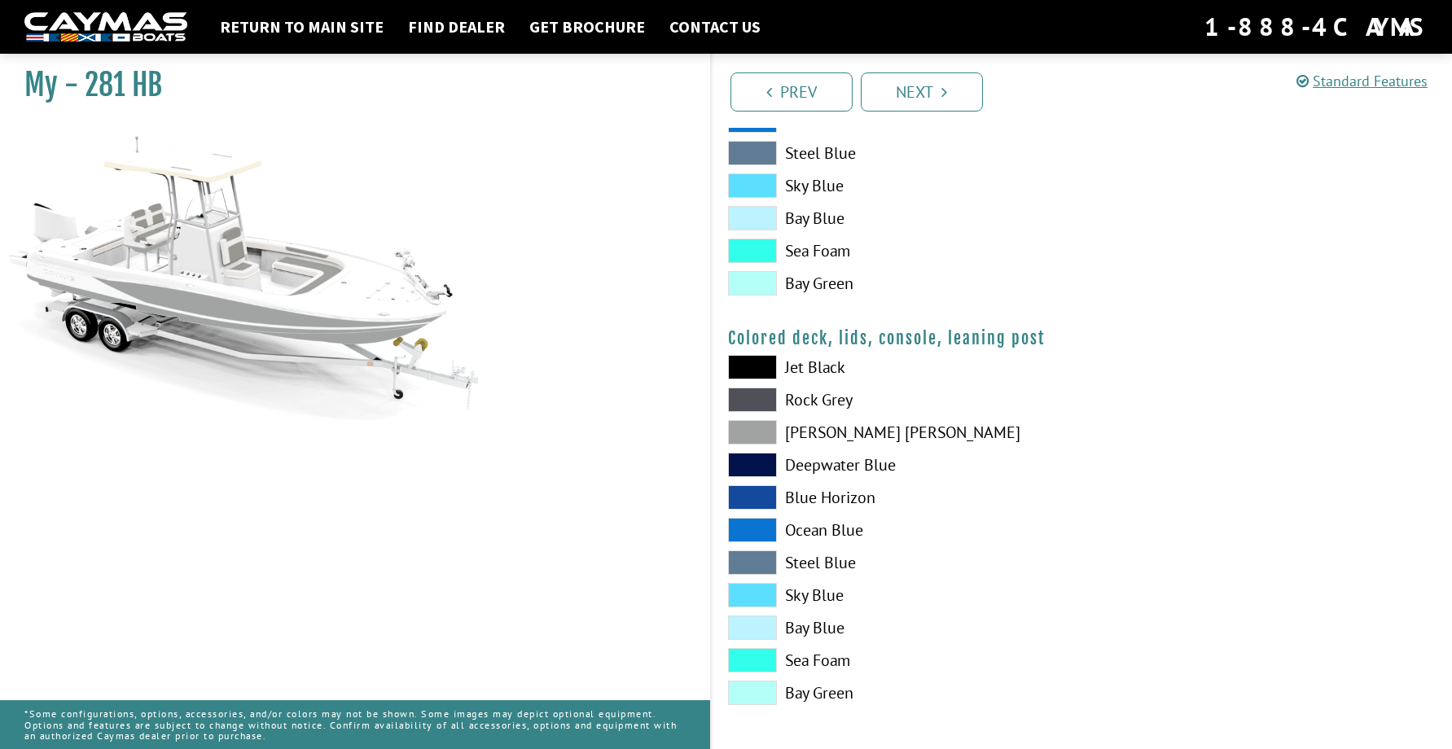
scroll to position [1741, 0]
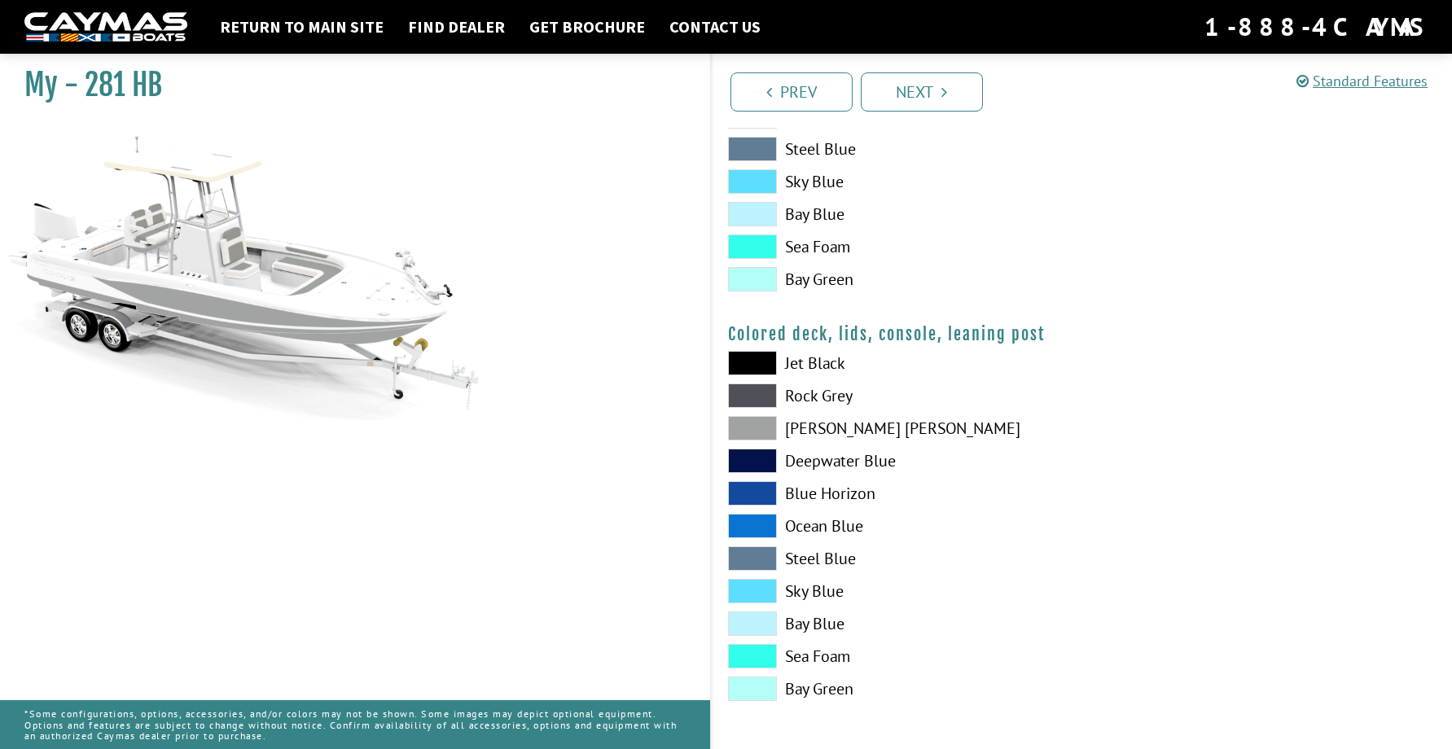
click at [830, 428] on label "[PERSON_NAME] [PERSON_NAME]" at bounding box center [897, 428] width 338 height 24
click at [821, 395] on label "Rock Grey" at bounding box center [897, 395] width 338 height 24
click at [824, 365] on label "Jet Black" at bounding box center [897, 363] width 338 height 24
click at [815, 462] on label "Deepwater Blue" at bounding box center [897, 461] width 338 height 24
click at [818, 490] on label "Blue Horizon" at bounding box center [897, 493] width 338 height 24
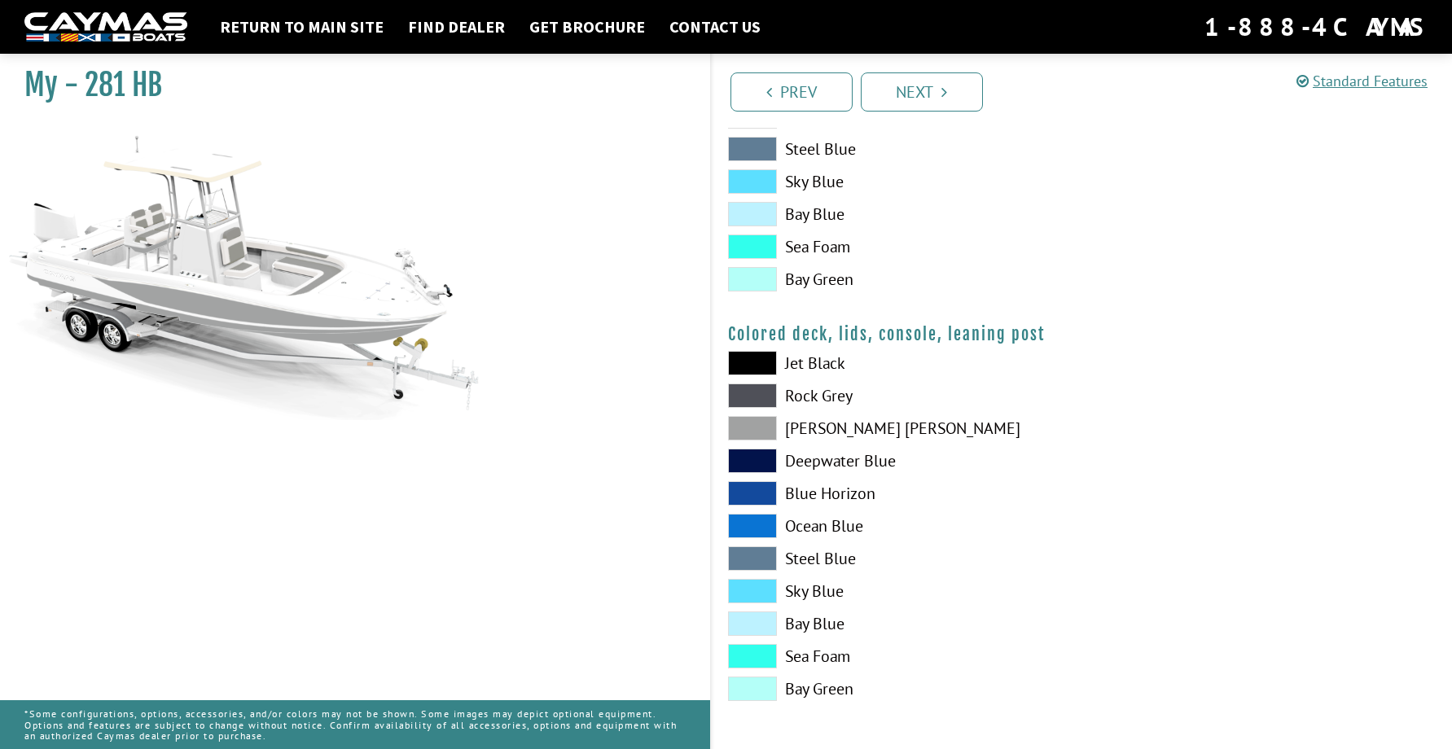
click at [821, 517] on label "Ocean Blue" at bounding box center [897, 526] width 338 height 24
click at [830, 423] on label "[PERSON_NAME] [PERSON_NAME]" at bounding box center [897, 428] width 338 height 24
click at [915, 105] on link "Next" at bounding box center [921, 91] width 122 height 39
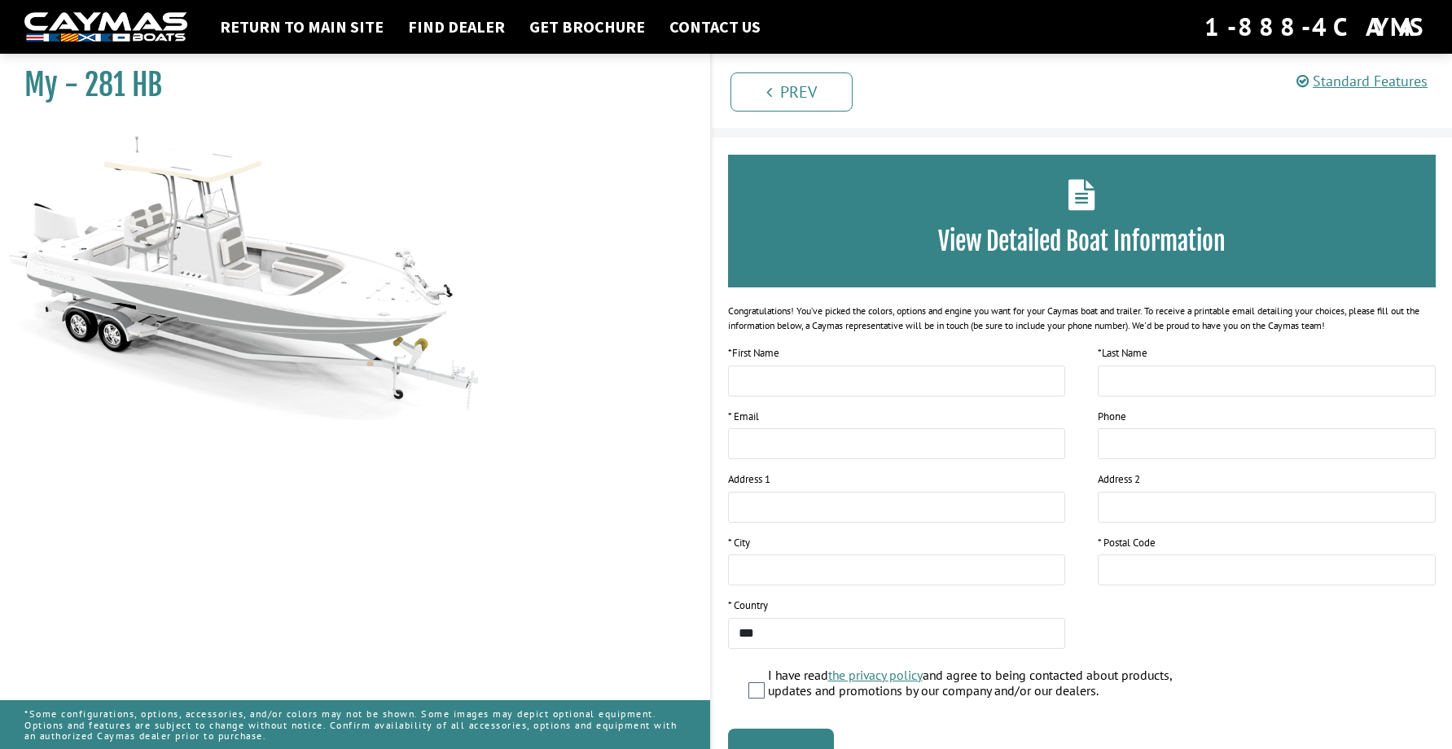
scroll to position [0, 0]
